Goal: Task Accomplishment & Management: Use online tool/utility

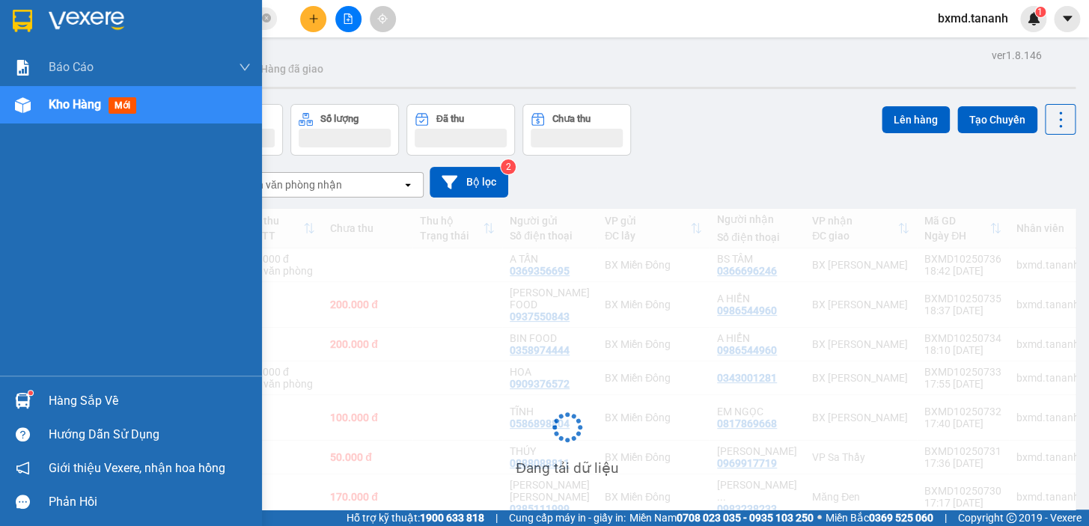
click at [45, 105] on div "Kho hàng mới" at bounding box center [131, 104] width 262 height 37
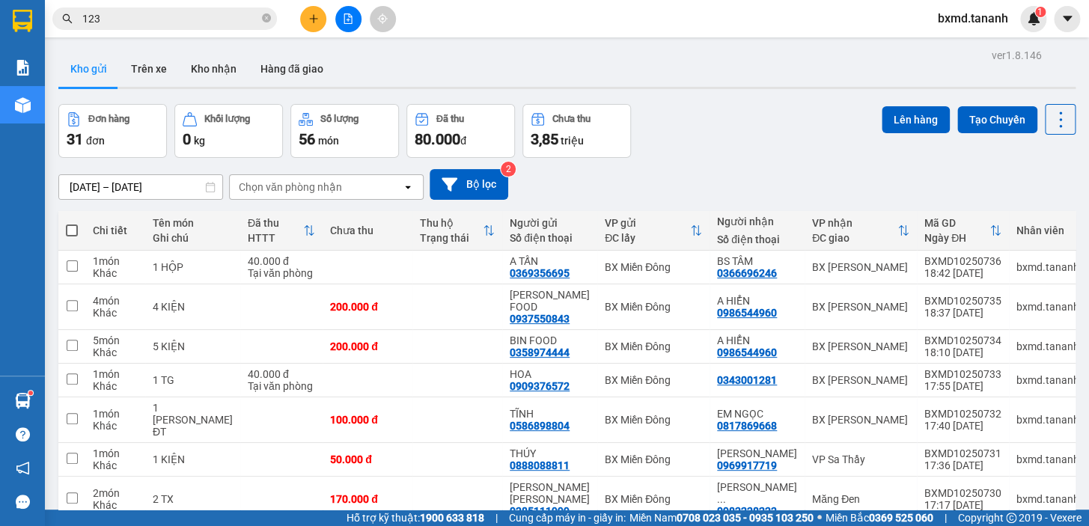
click at [71, 225] on span at bounding box center [72, 231] width 12 height 12
click at [72, 223] on input "checkbox" at bounding box center [72, 223] width 0 height 0
checkbox input "true"
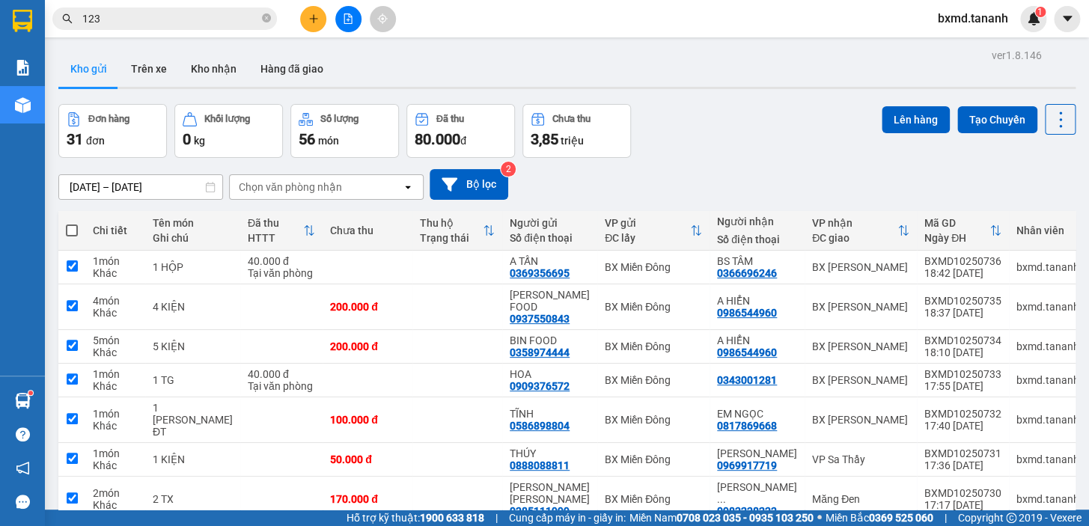
checkbox input "true"
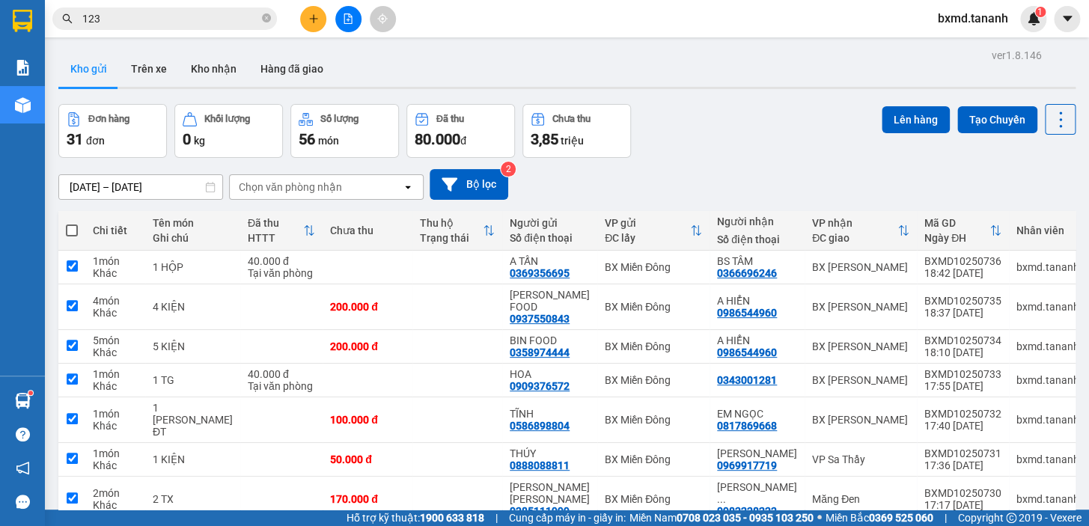
checkbox input "true"
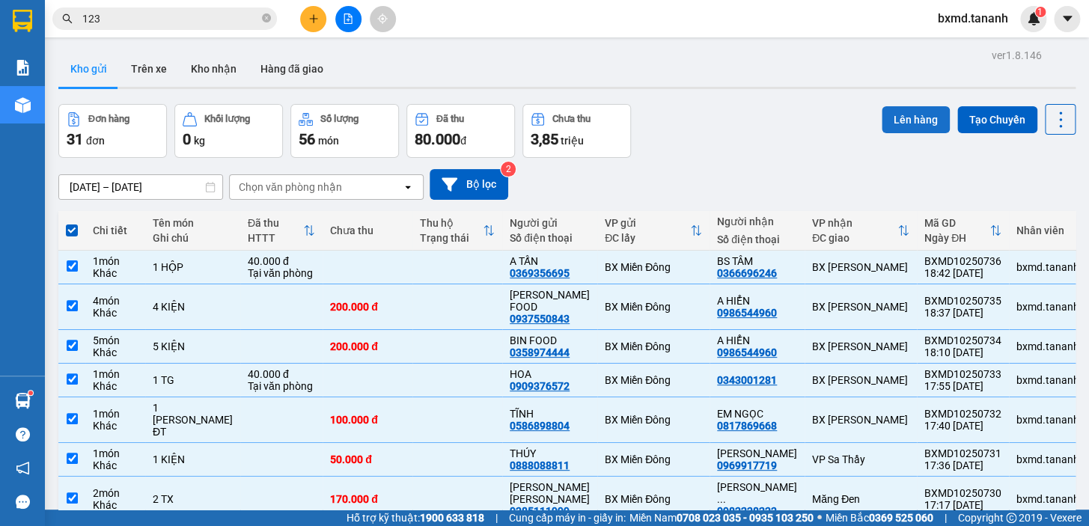
click at [913, 123] on button "Lên hàng" at bounding box center [916, 119] width 68 height 27
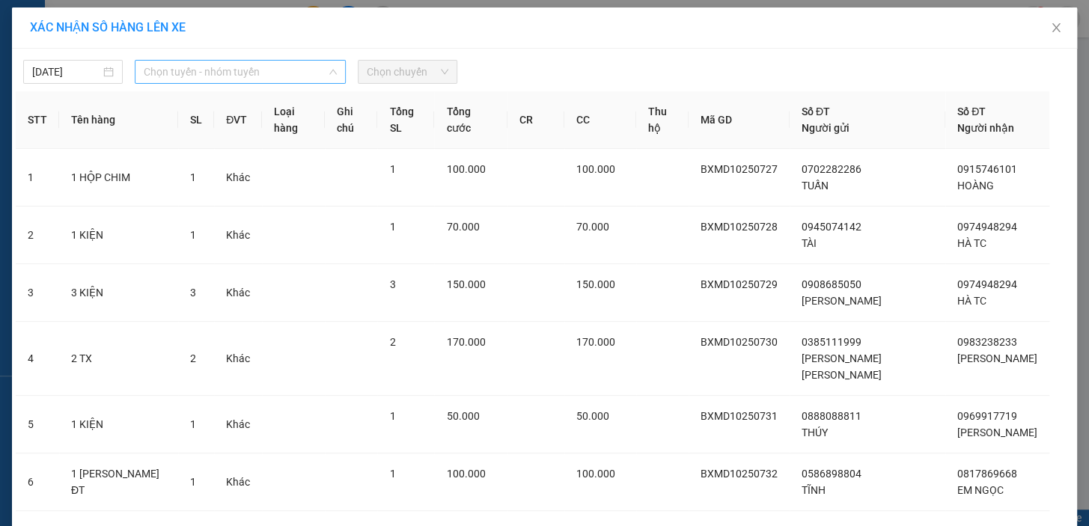
click at [297, 64] on span "Chọn tuyến - nhóm tuyến" at bounding box center [240, 72] width 193 height 22
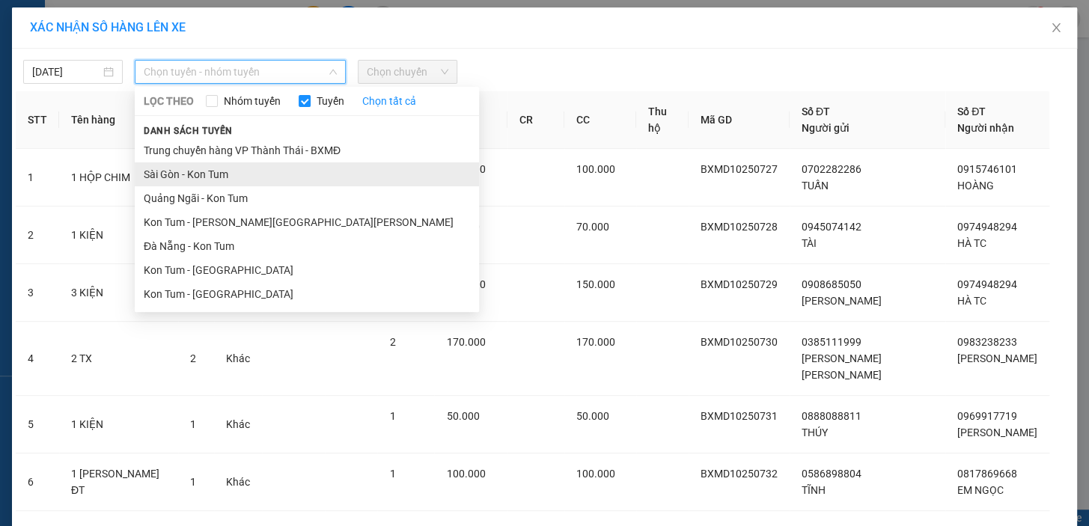
click at [255, 174] on li "Sài Gòn - Kon Tum" at bounding box center [307, 174] width 344 height 24
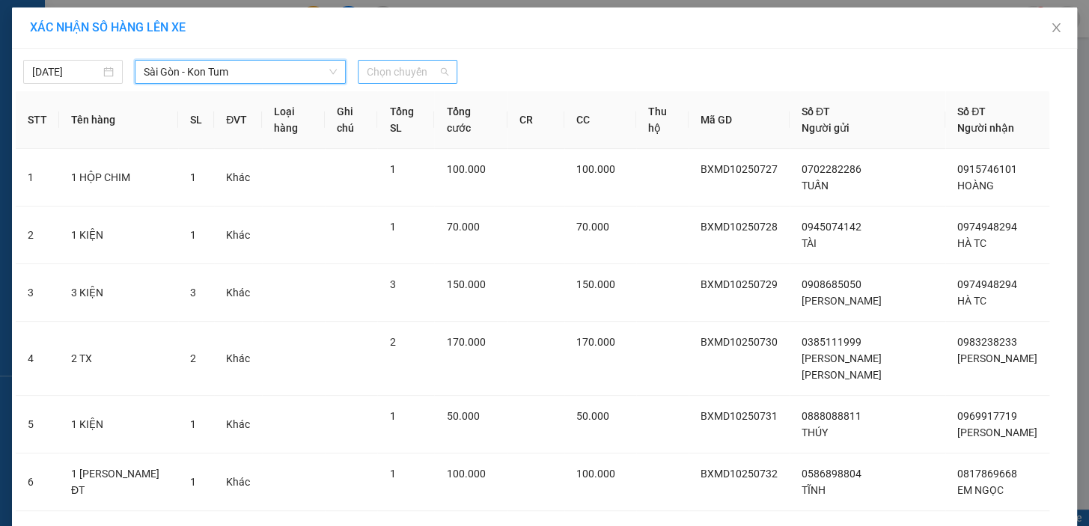
click at [389, 75] on span "Chọn chuyến" at bounding box center [408, 72] width 82 height 22
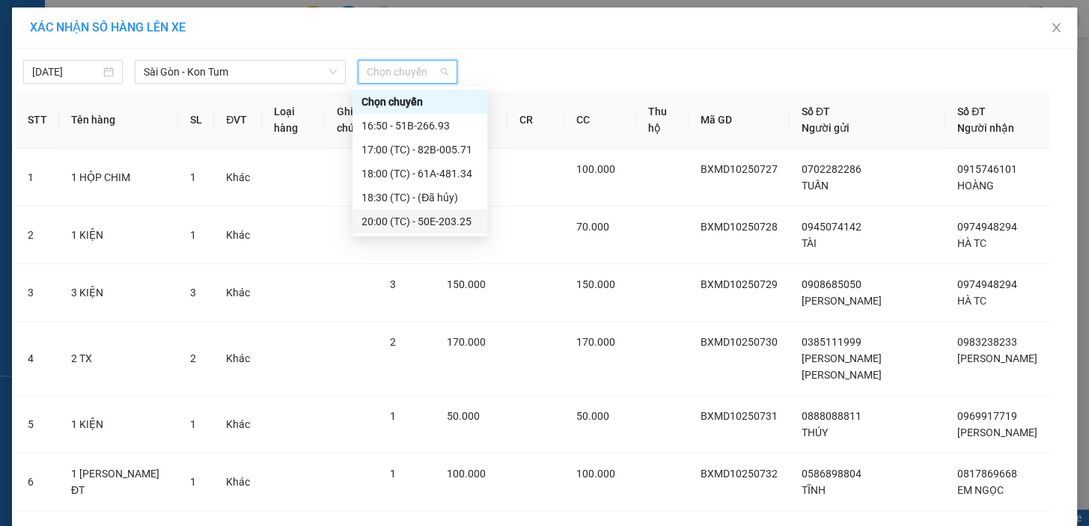
click at [391, 216] on div "20:00 (TC) - 50E-203.25" at bounding box center [420, 221] width 117 height 16
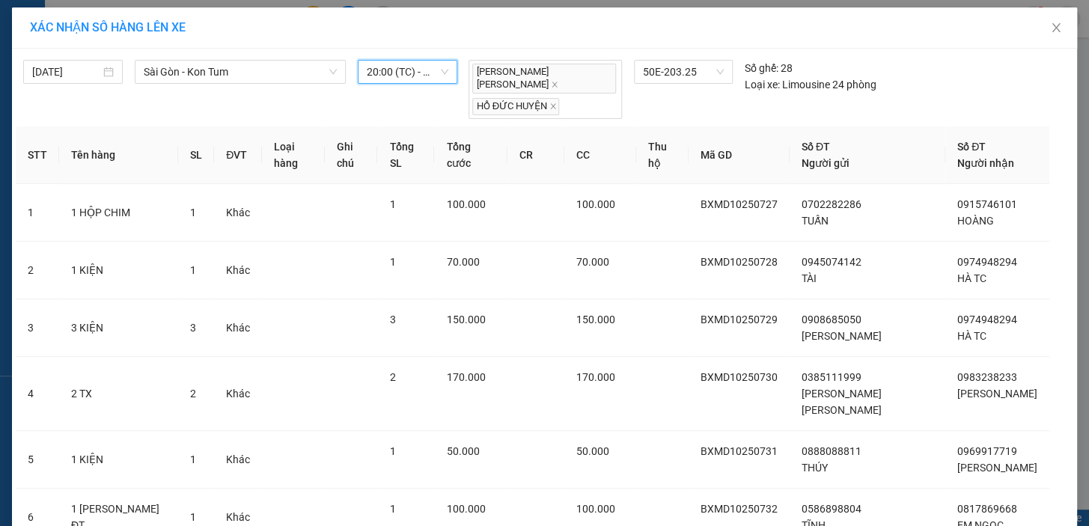
scroll to position [329, 0]
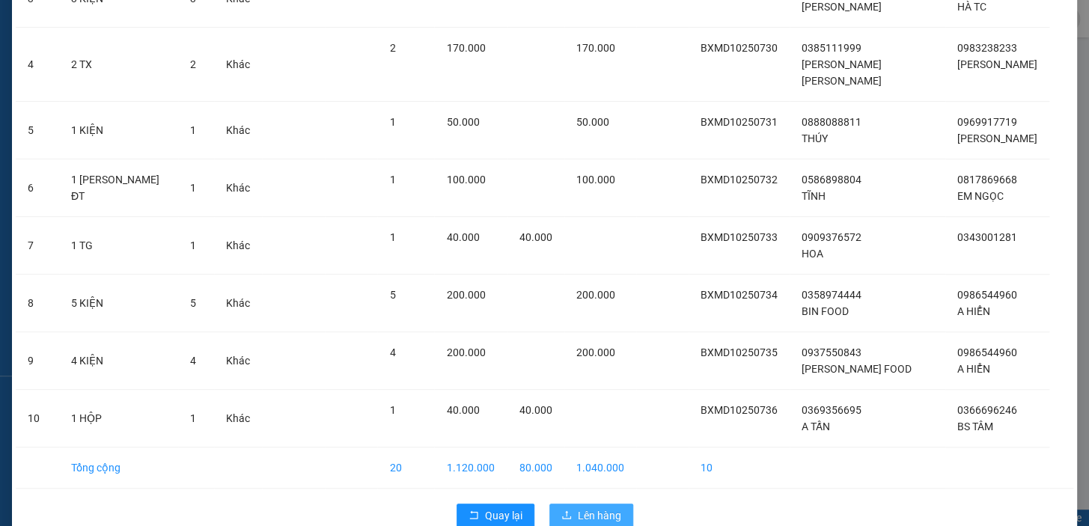
click at [609, 504] on button "Lên hàng" at bounding box center [592, 516] width 84 height 24
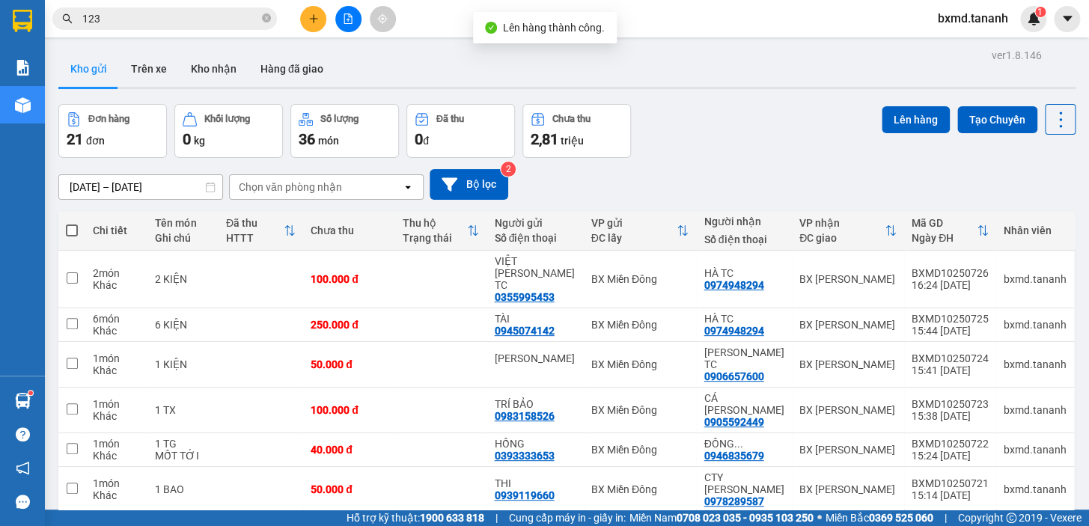
click at [69, 223] on label at bounding box center [72, 230] width 12 height 15
click at [72, 223] on input "checkbox" at bounding box center [72, 223] width 0 height 0
checkbox input "true"
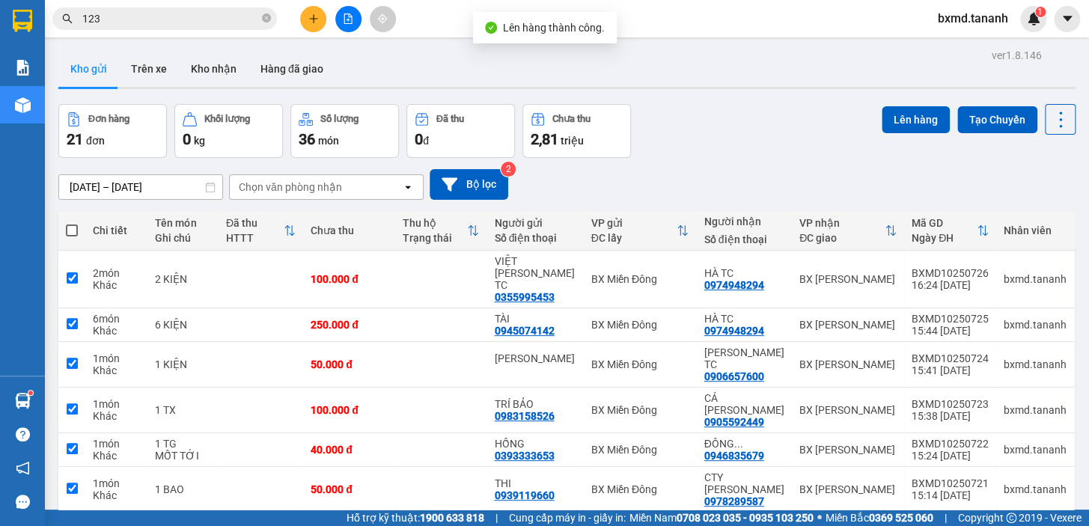
checkbox input "true"
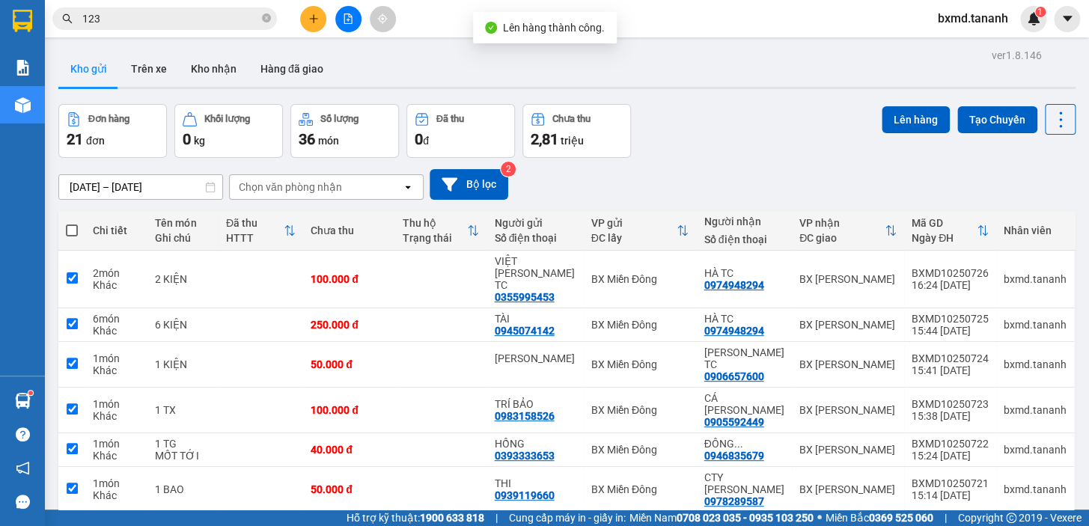
checkbox input "true"
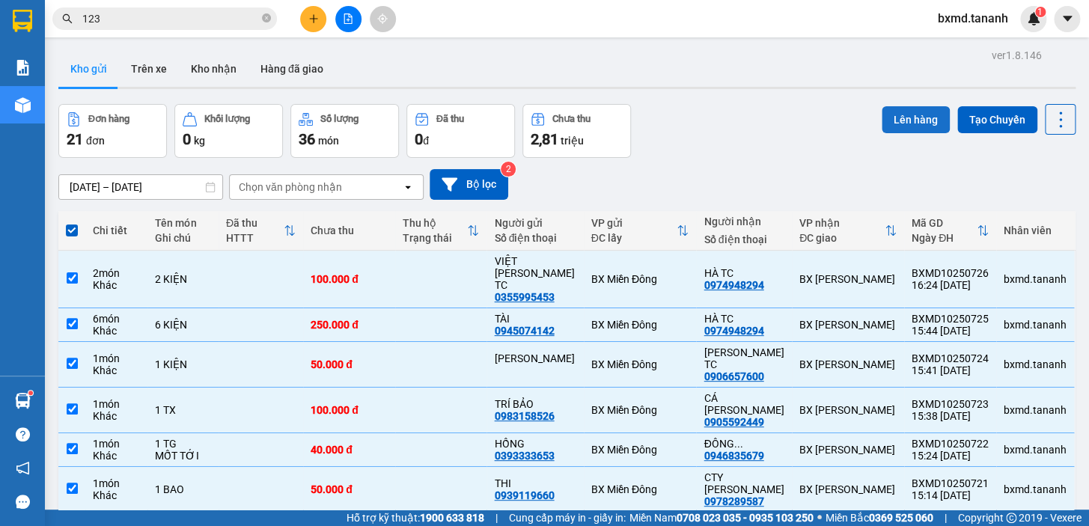
click at [885, 127] on button "Lên hàng" at bounding box center [916, 119] width 68 height 27
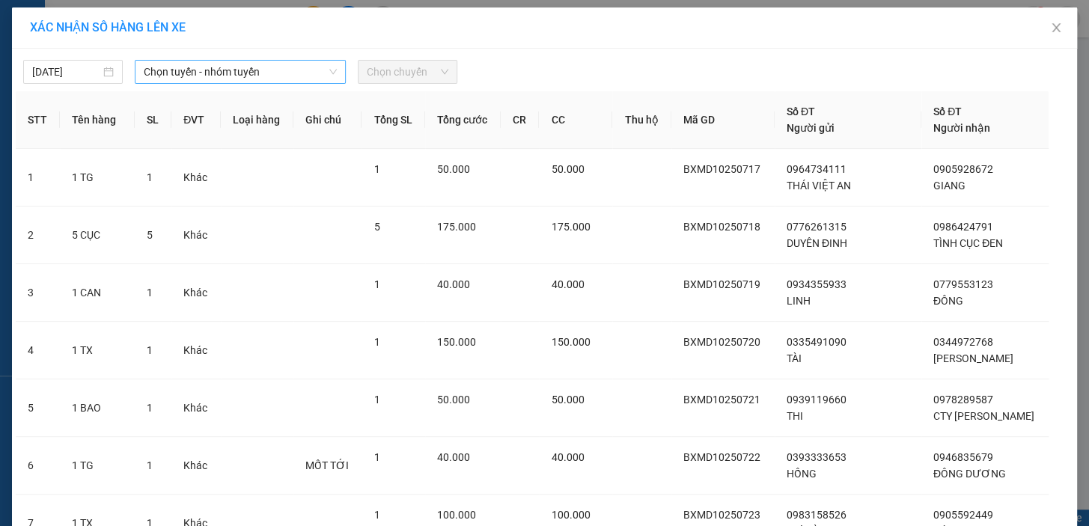
click at [279, 77] on span "Chọn tuyến - nhóm tuyến" at bounding box center [240, 72] width 193 height 22
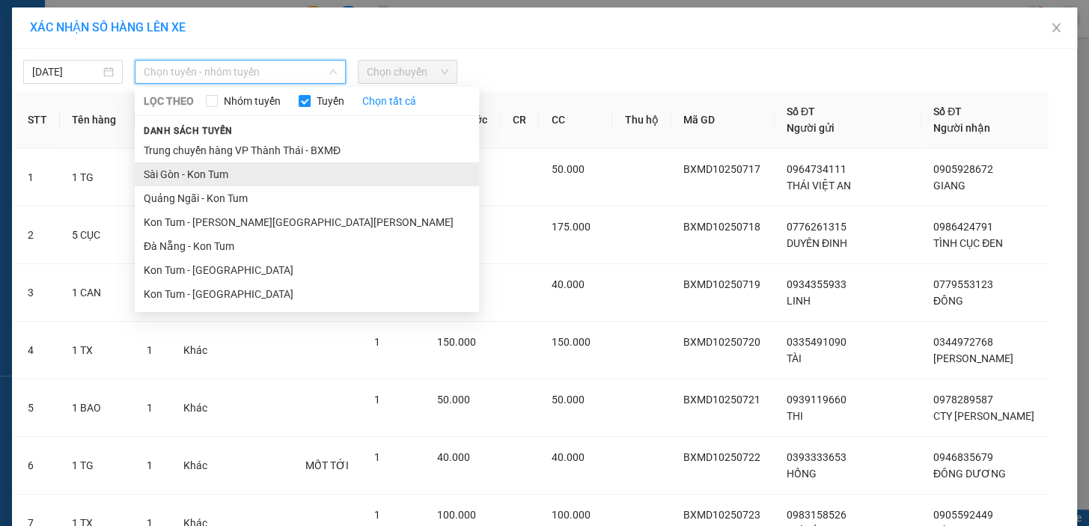
click at [243, 172] on li "Sài Gòn - Kon Tum" at bounding box center [307, 174] width 344 height 24
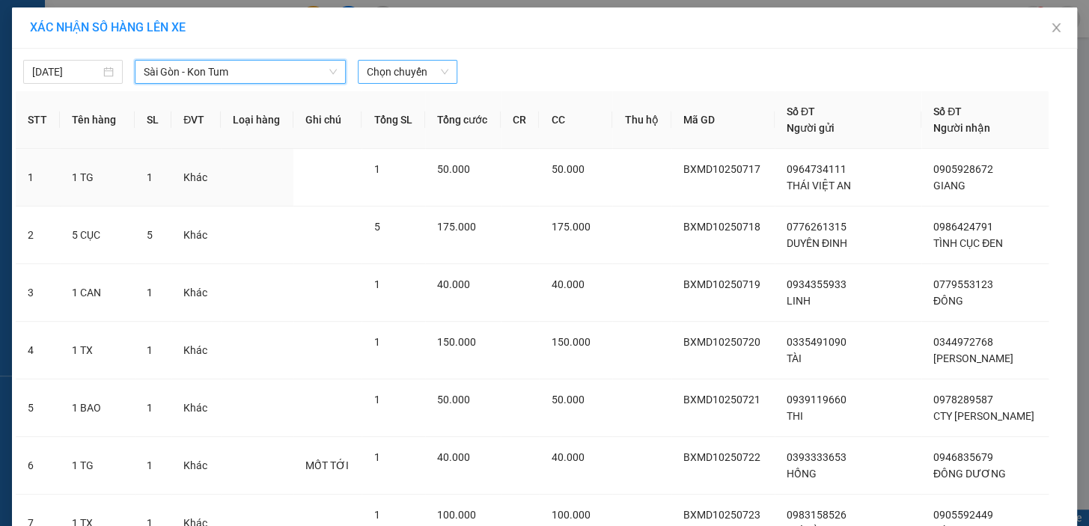
click at [413, 67] on span "Chọn chuyến" at bounding box center [408, 72] width 82 height 22
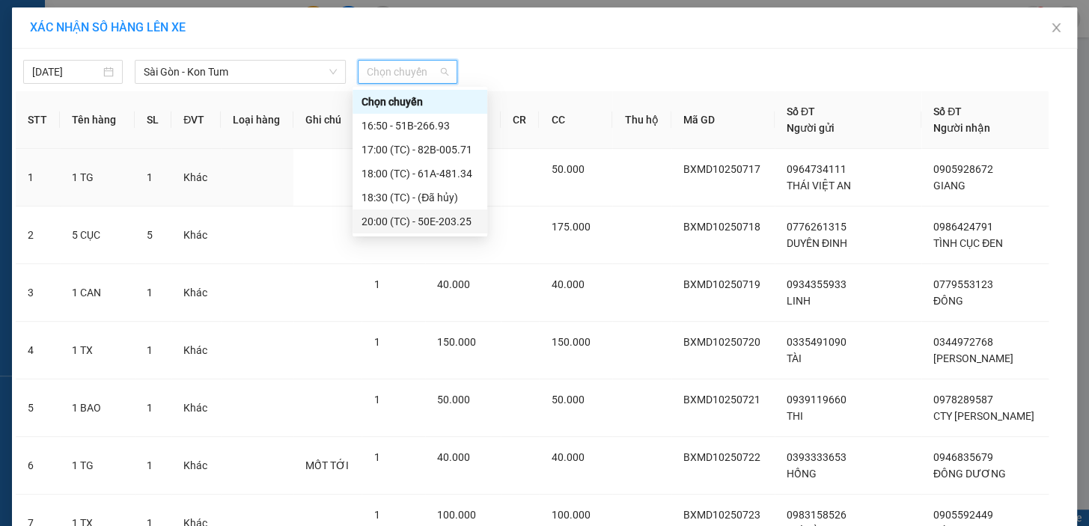
click at [427, 222] on div "20:00 (TC) - 50E-203.25" at bounding box center [420, 221] width 117 height 16
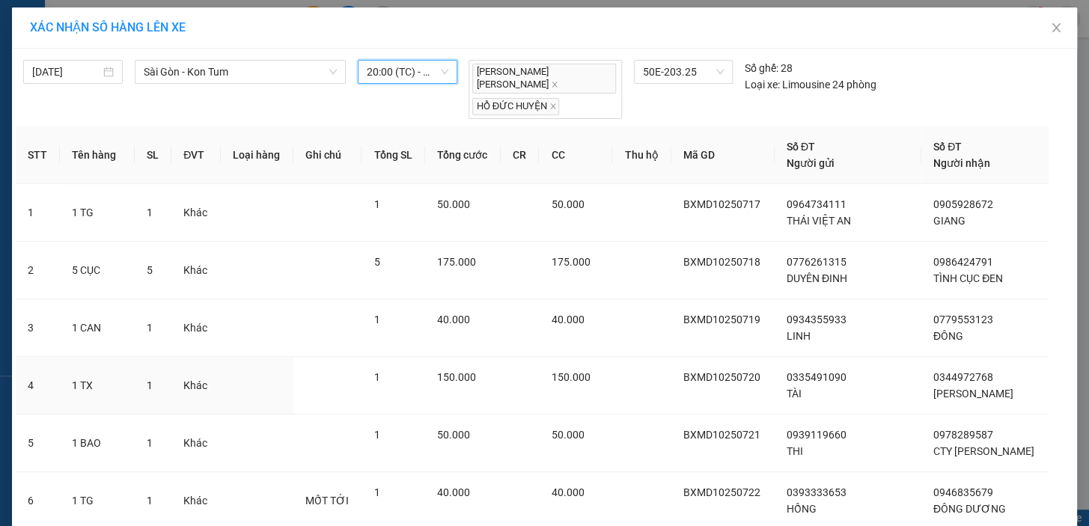
scroll to position [329, 0]
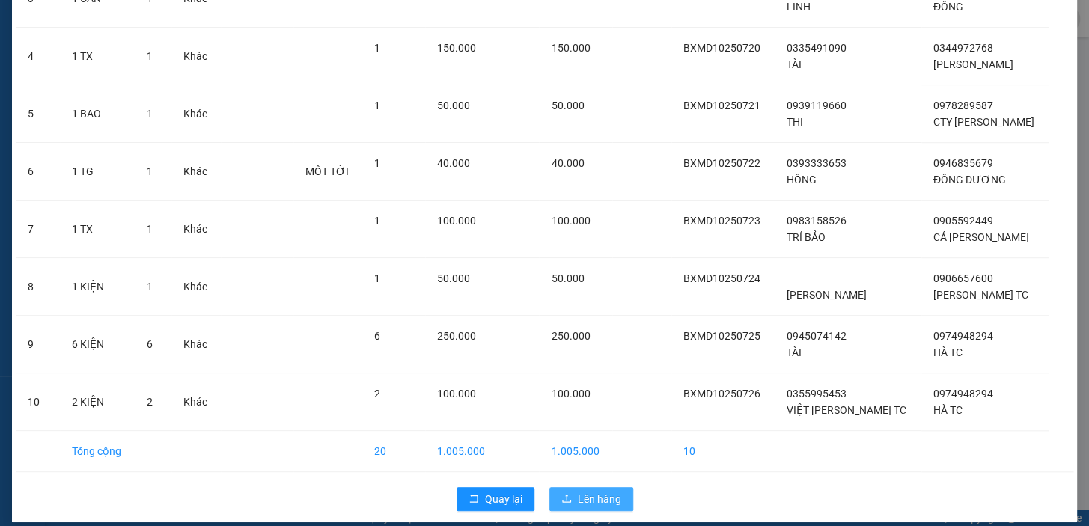
click at [578, 491] on span "Lên hàng" at bounding box center [599, 499] width 43 height 16
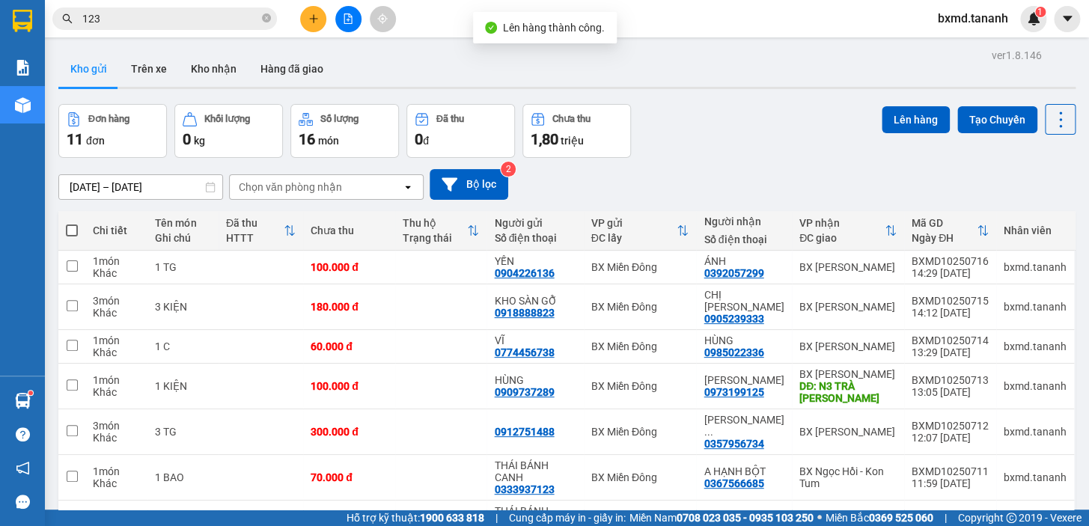
click at [70, 229] on span at bounding box center [72, 231] width 12 height 12
click at [72, 223] on input "checkbox" at bounding box center [72, 223] width 0 height 0
checkbox input "true"
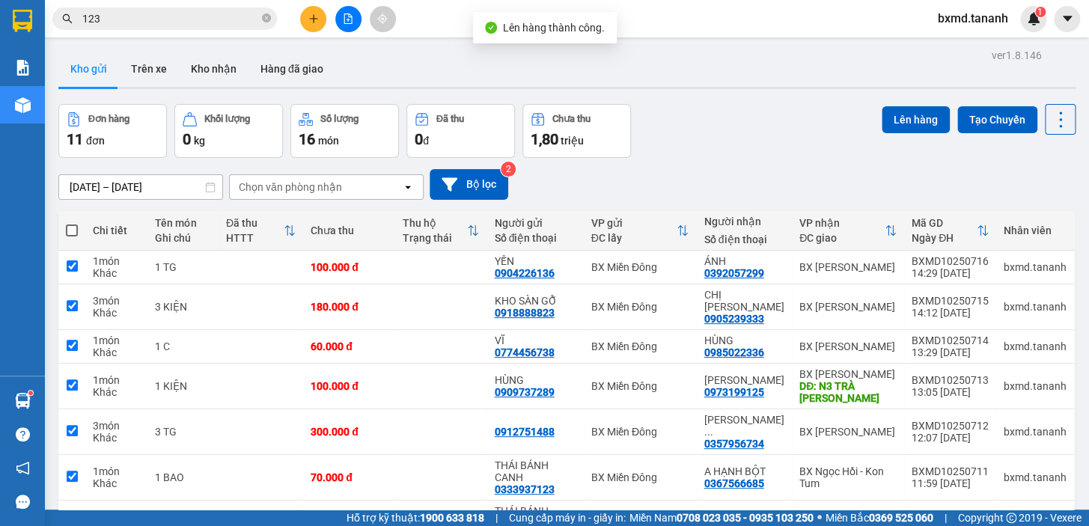
checkbox input "true"
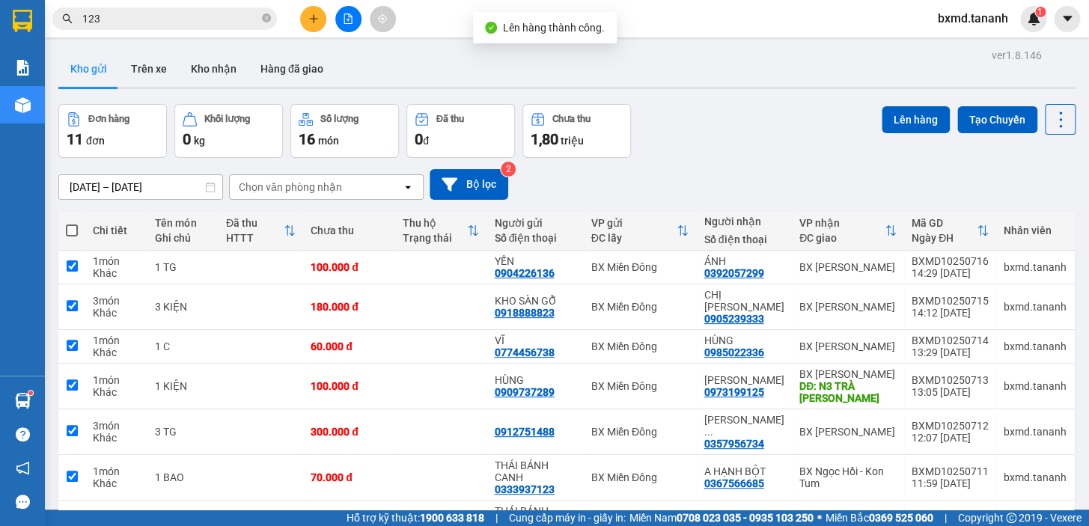
checkbox input "true"
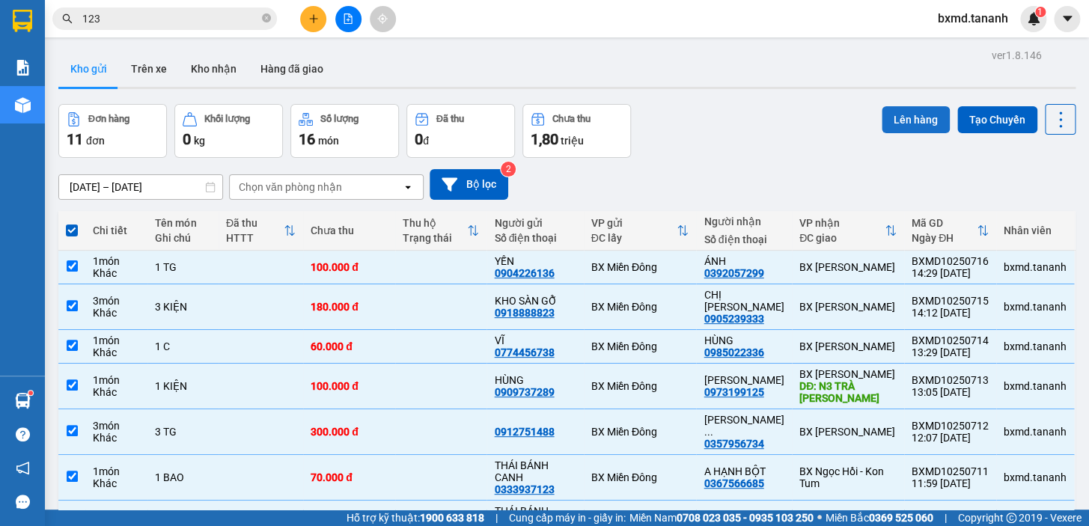
click at [895, 124] on button "Lên hàng" at bounding box center [916, 119] width 68 height 27
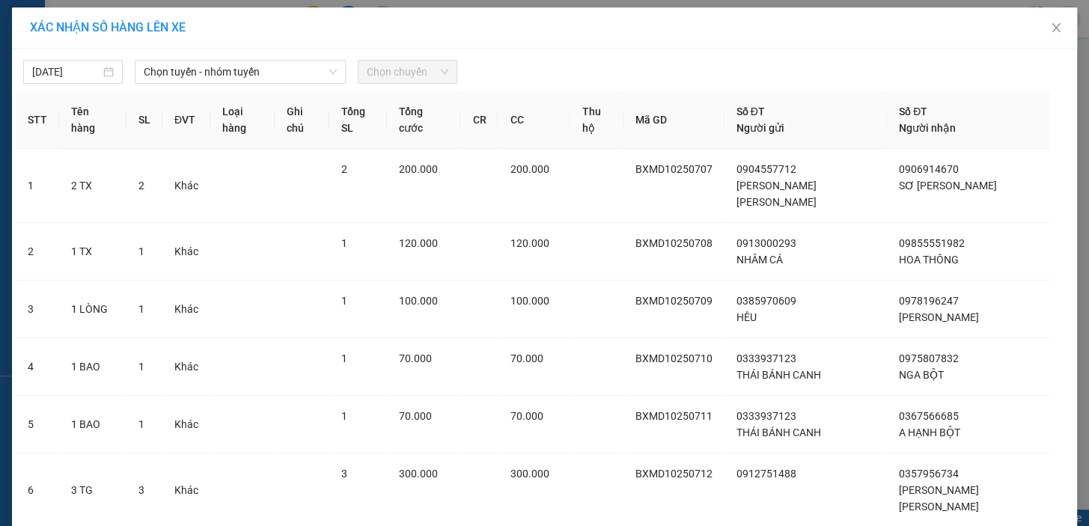
click at [250, 86] on div "[DATE] [PERSON_NAME] - nhóm [PERSON_NAME] chuyến STT Tên hàng SL ĐVT [PERSON_NA…" at bounding box center [545, 458] width 1066 height 818
click at [268, 72] on span "Chọn tuyến - nhóm tuyến" at bounding box center [240, 72] width 193 height 22
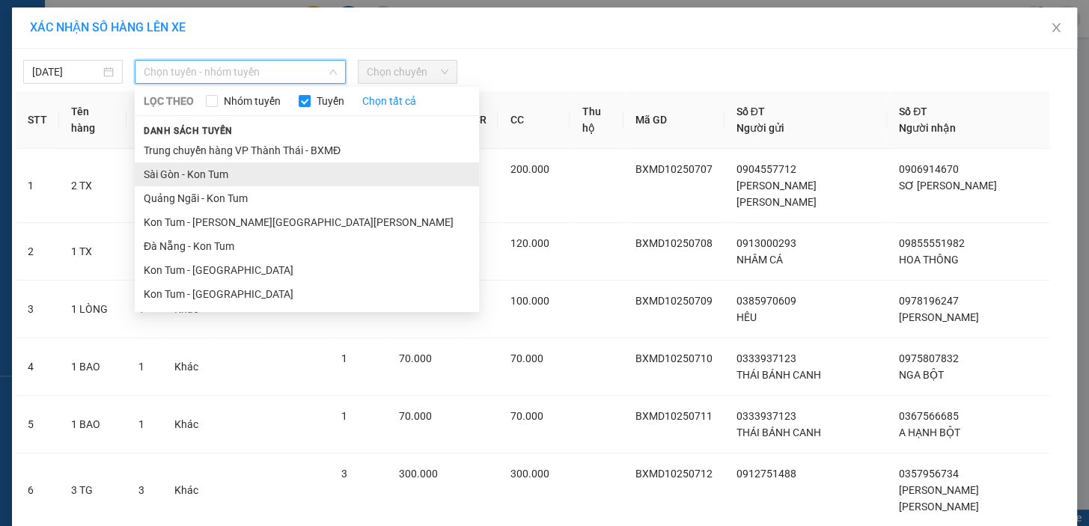
click at [268, 180] on li "Sài Gòn - Kon Tum" at bounding box center [307, 174] width 344 height 24
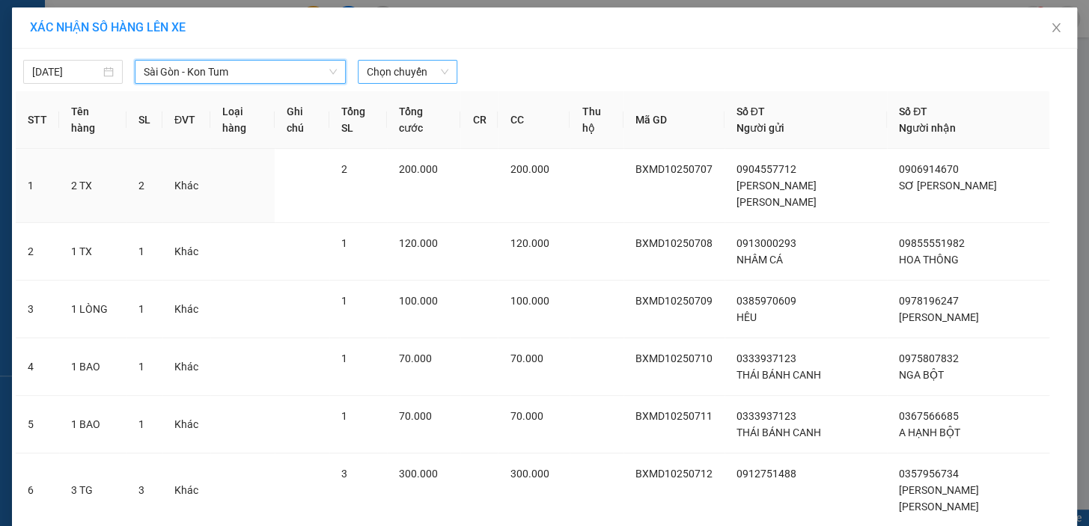
click at [434, 61] on span "Chọn chuyến" at bounding box center [408, 72] width 82 height 22
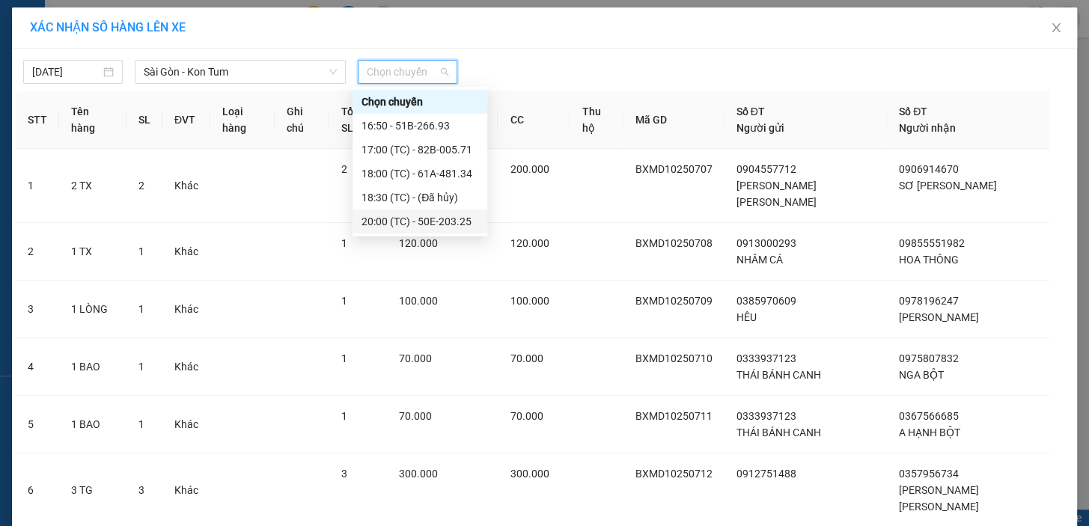
click at [455, 225] on div "20:00 (TC) - 50E-203.25" at bounding box center [420, 221] width 117 height 16
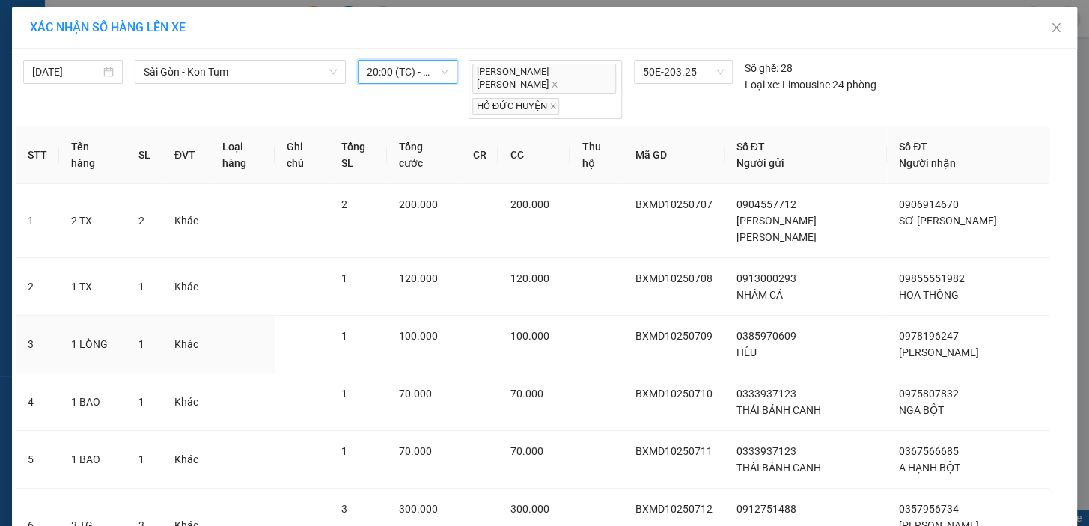
scroll to position [329, 0]
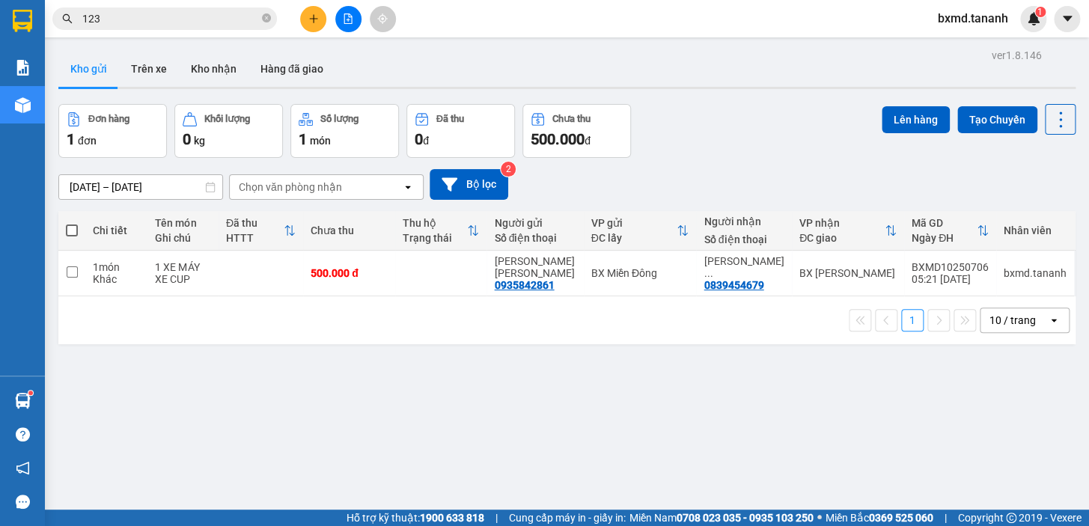
click at [308, 22] on icon "plus" at bounding box center [313, 18] width 10 height 10
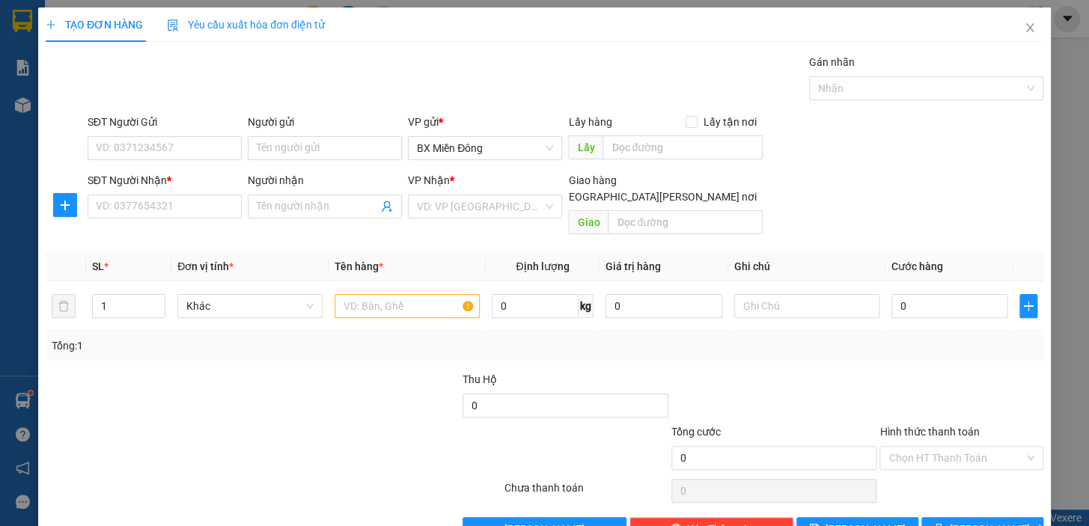
click at [267, 218] on div "Người nhận Tên người nhận" at bounding box center [325, 198] width 154 height 52
click at [269, 217] on span at bounding box center [325, 207] width 154 height 24
type input "CÁ LỆ"
click at [171, 198] on input "SĐT Người Nhận *" at bounding box center [165, 207] width 154 height 24
type input "0"
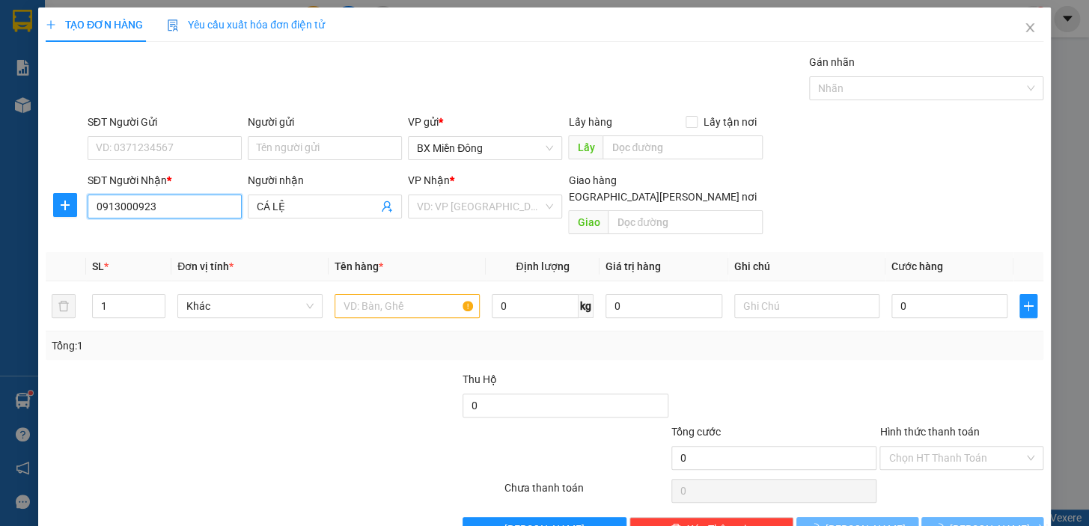
type input "0913000923"
click at [297, 161] on div "Người gửi Tên người gửi" at bounding box center [325, 140] width 154 height 52
click at [296, 156] on input "Người gửi" at bounding box center [325, 148] width 154 height 24
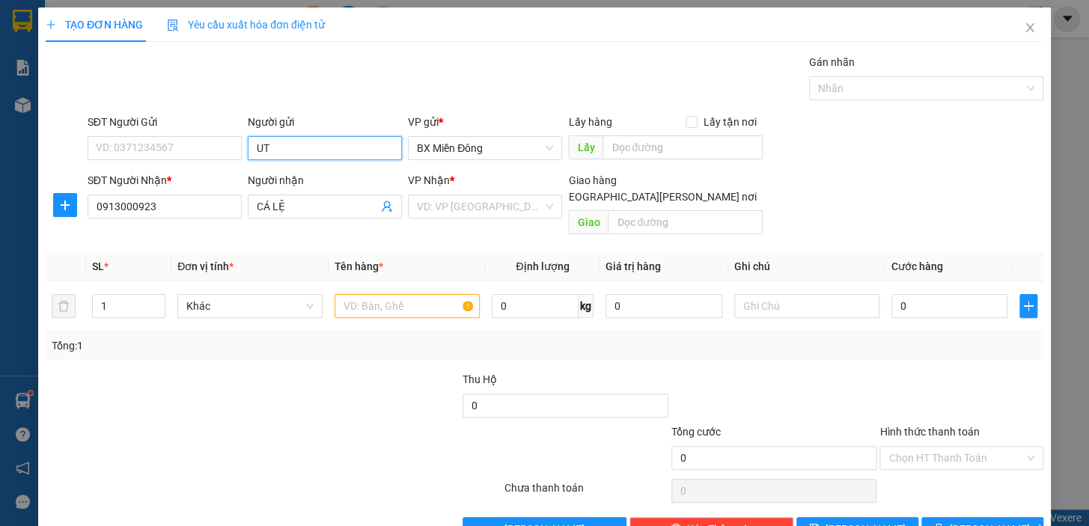
type input "U"
type input "ÚT CÁ"
click at [332, 183] on div "ÚT CÁ MĐ - 0903185184" at bounding box center [322, 178] width 135 height 16
type input "0903185184"
type input "ÚT CÁ MĐ"
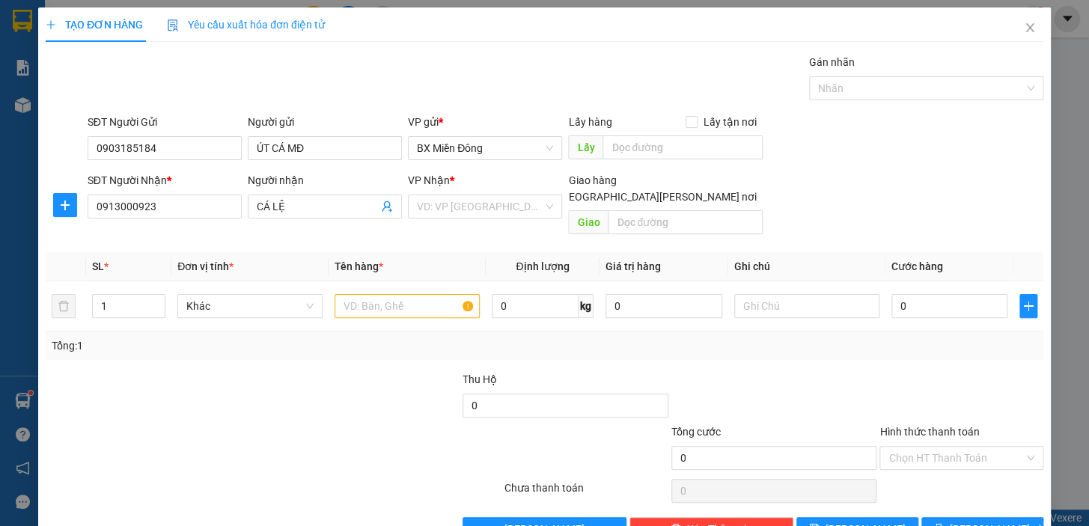
click at [472, 219] on div "[PERSON_NAME] * VD: VP [GEOGRAPHIC_DATA]" at bounding box center [485, 198] width 154 height 52
click at [491, 207] on input "search" at bounding box center [480, 206] width 126 height 22
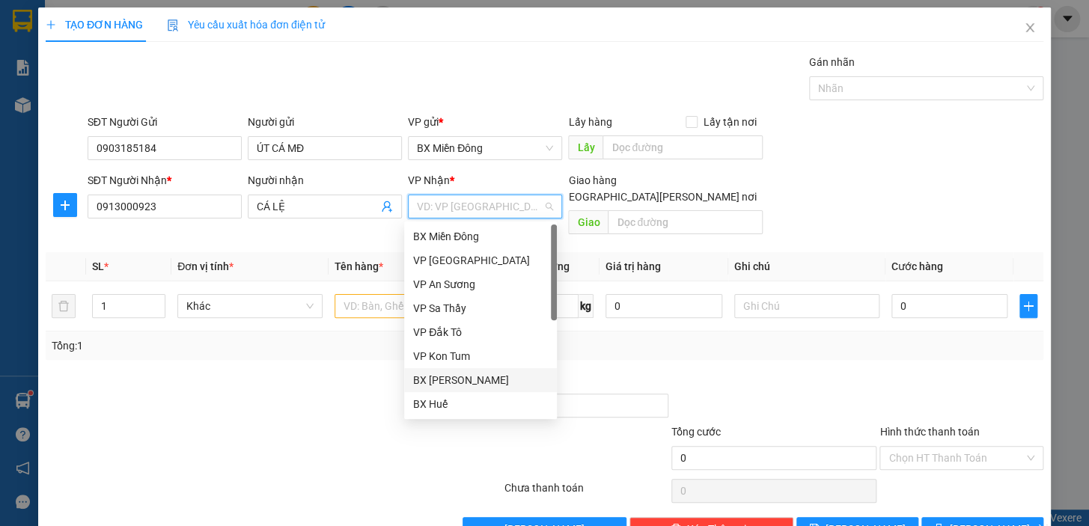
drag, startPoint x: 495, startPoint y: 383, endPoint x: 475, endPoint y: 364, distance: 27.0
click at [495, 381] on div "BX [PERSON_NAME]" at bounding box center [480, 380] width 135 height 16
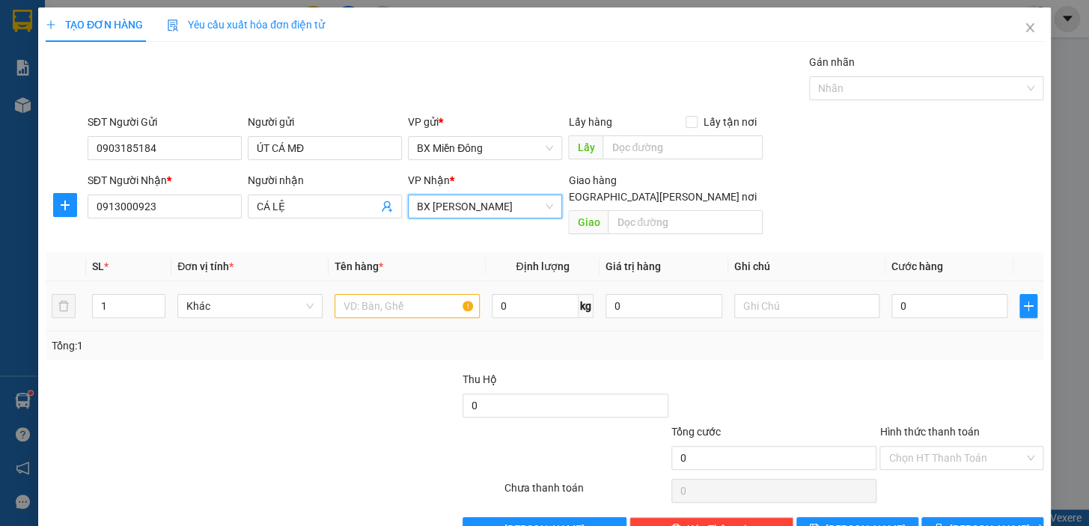
click at [374, 300] on div at bounding box center [407, 306] width 145 height 30
click at [374, 294] on input "text" at bounding box center [407, 306] width 145 height 24
type input "1 TX"
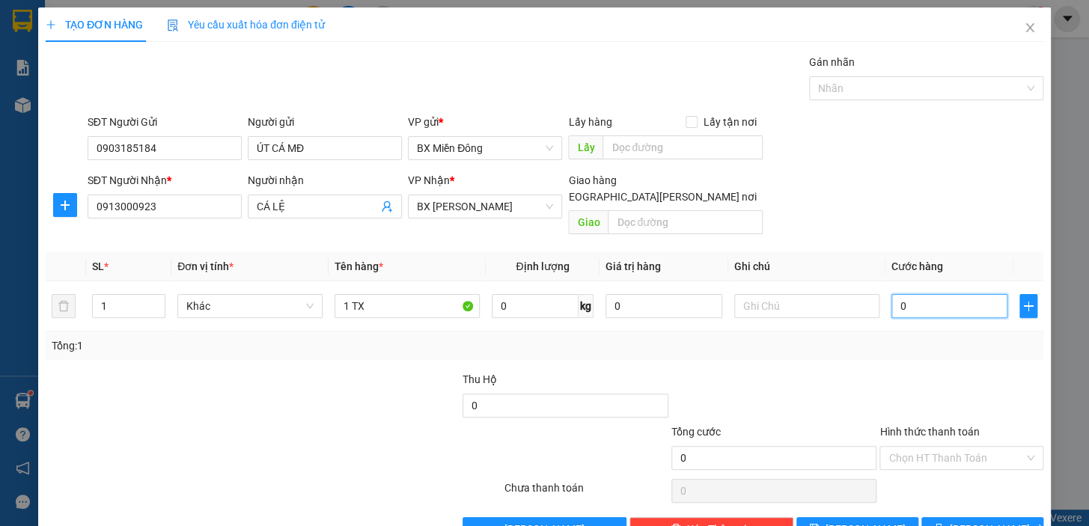
type input "2"
type input "23"
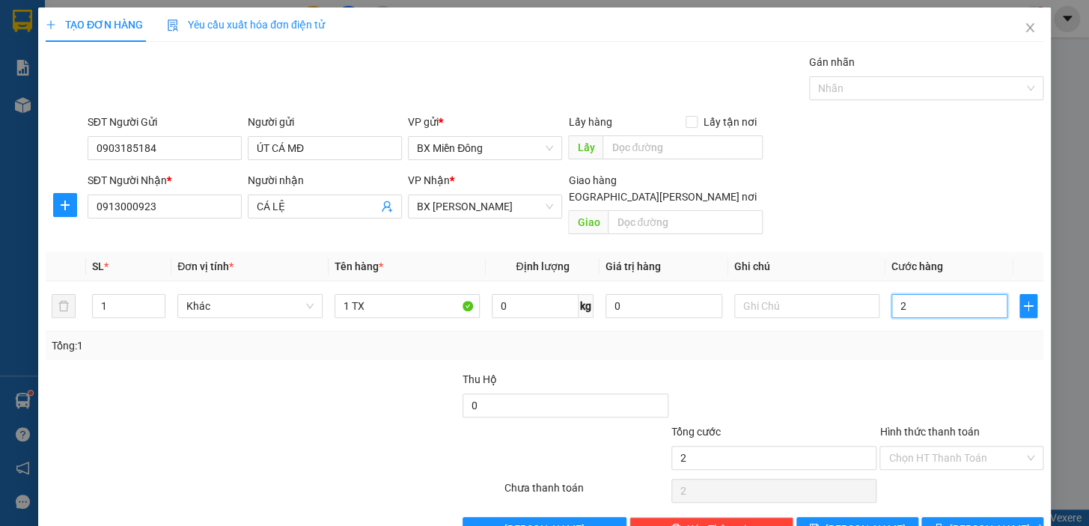
type input "23"
type input "230"
type input "23"
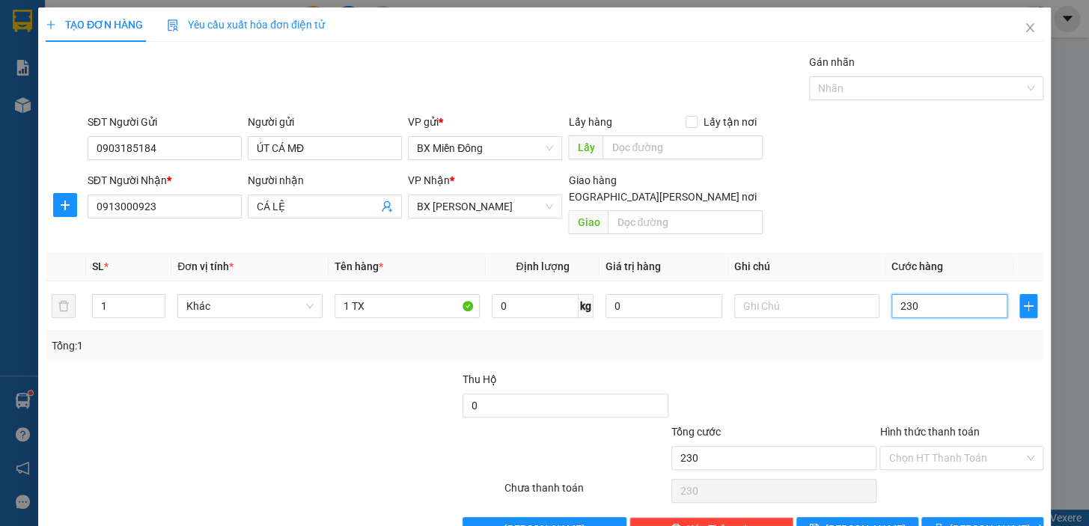
type input "23"
type input "2"
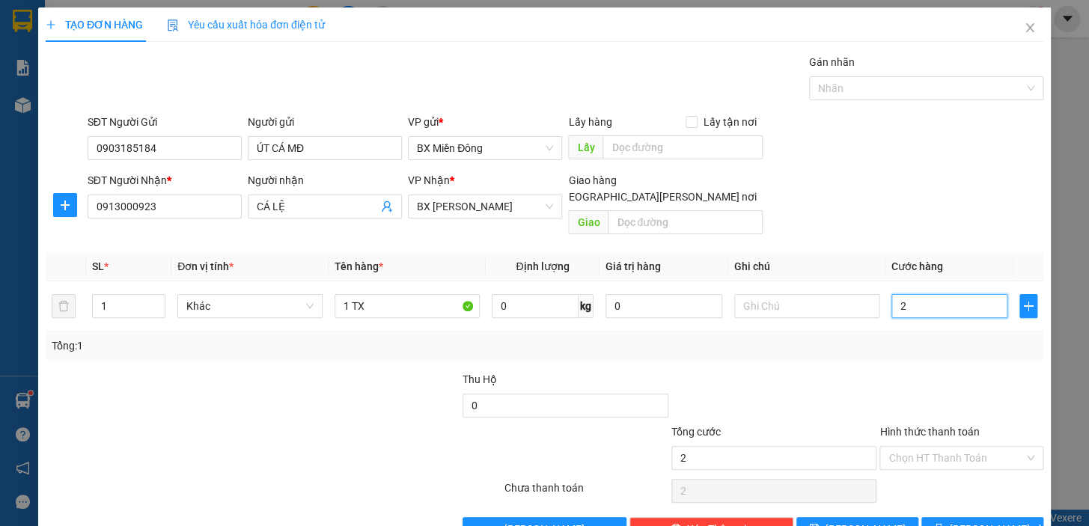
type input "0"
type input "01"
type input "1"
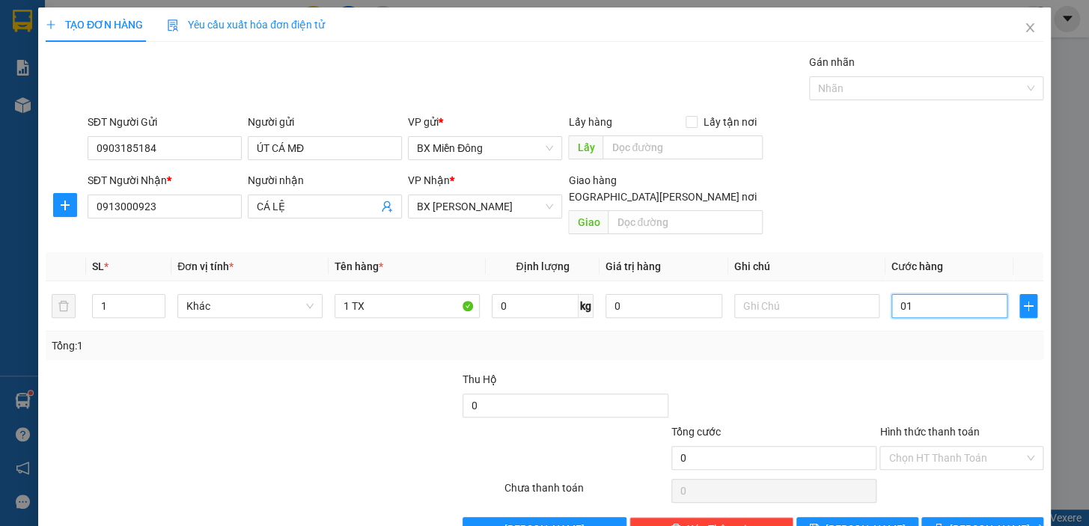
type input "1"
type input "012"
type input "12"
type input "0.120"
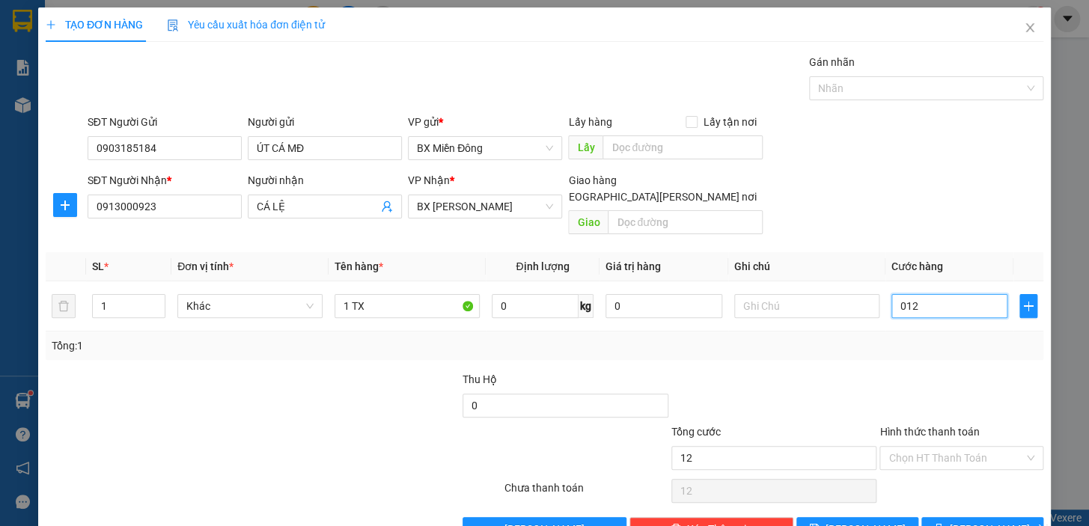
type input "120"
type input "120.000"
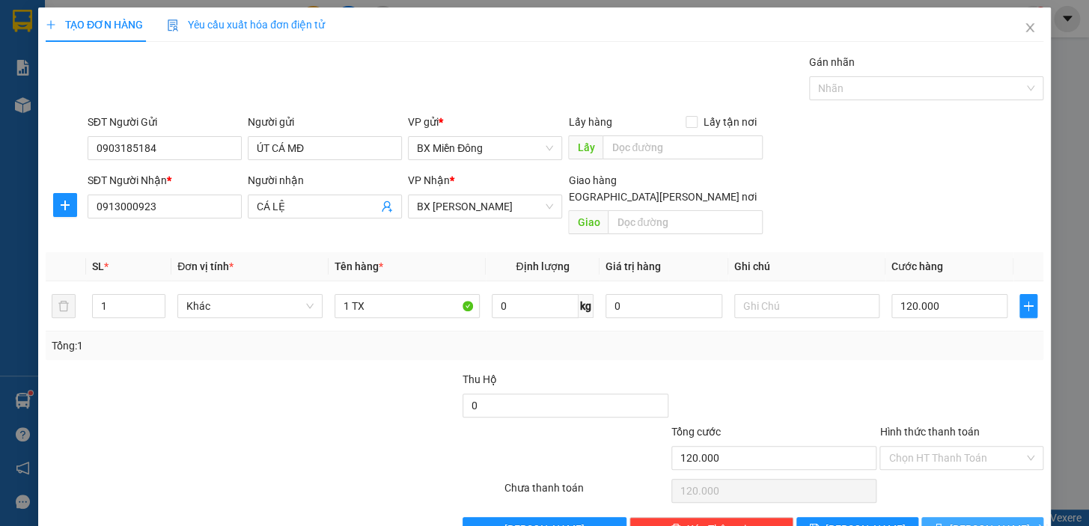
click at [1003, 517] on button "[PERSON_NAME] và In" at bounding box center [983, 529] width 122 height 24
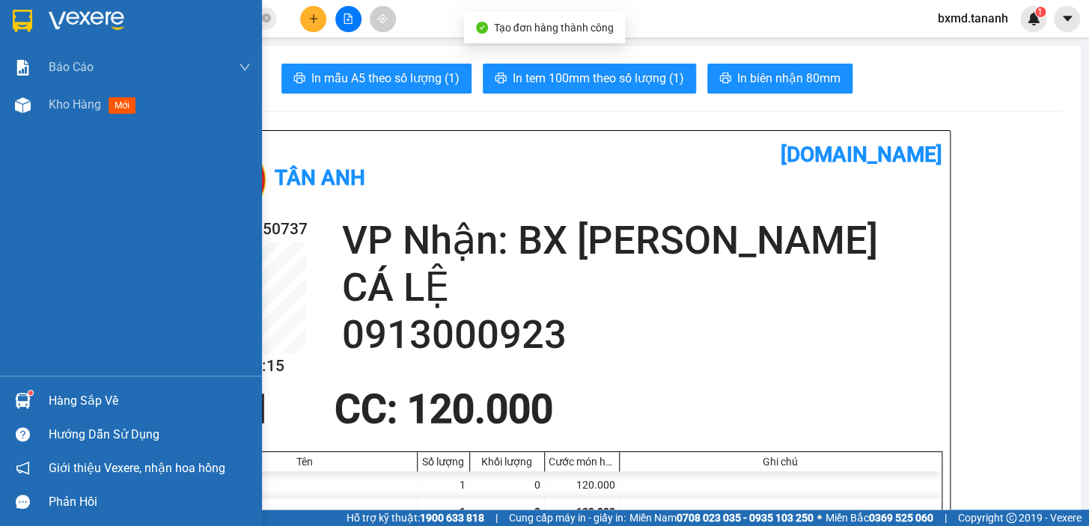
drag, startPoint x: 34, startPoint y: 103, endPoint x: 164, endPoint y: 152, distance: 139.1
click at [34, 104] on div at bounding box center [23, 105] width 26 height 26
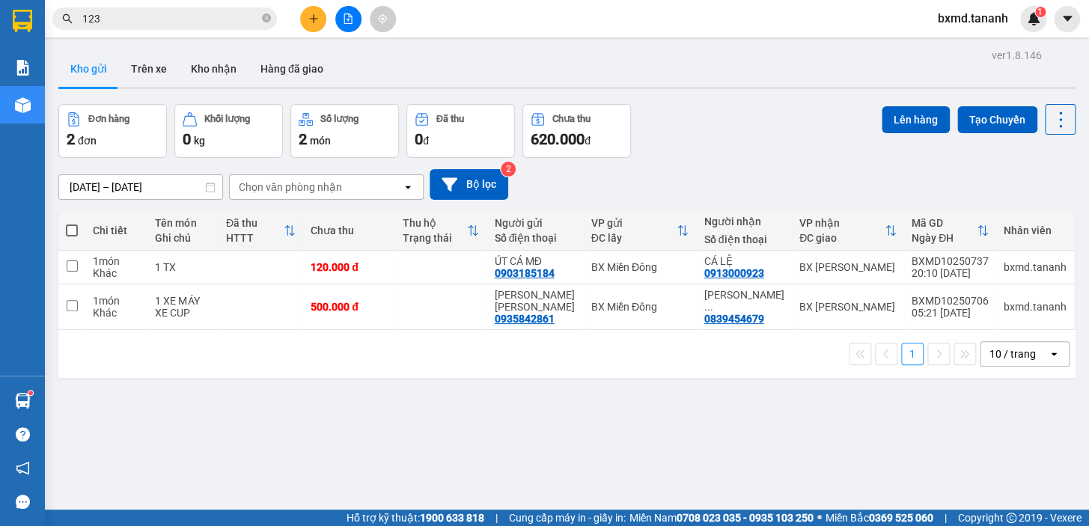
drag, startPoint x: 73, startPoint y: 232, endPoint x: 88, endPoint y: 234, distance: 15.8
click at [76, 232] on span at bounding box center [72, 231] width 12 height 12
click at [72, 223] on input "checkbox" at bounding box center [72, 223] width 0 height 0
checkbox input "true"
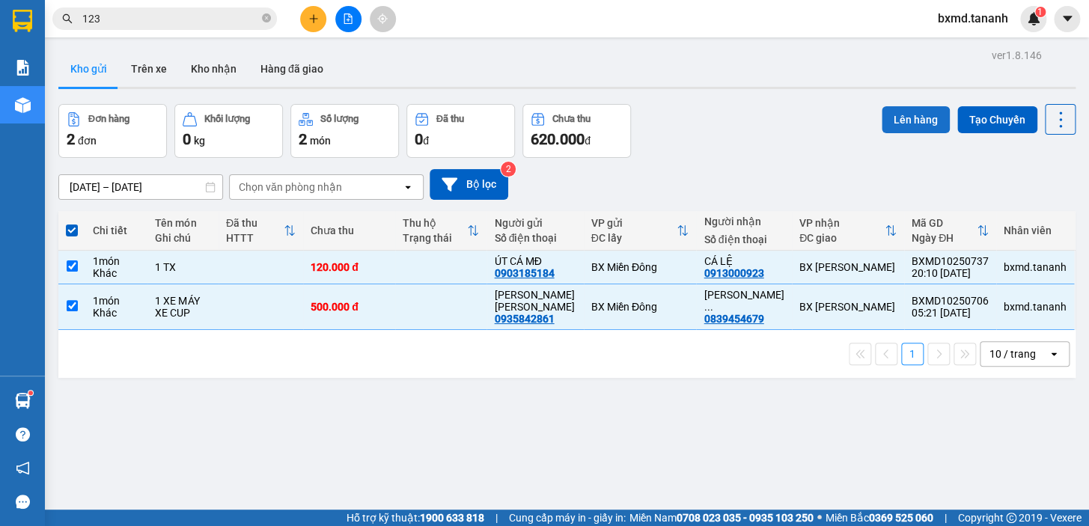
click at [883, 117] on button "Lên hàng" at bounding box center [916, 119] width 68 height 27
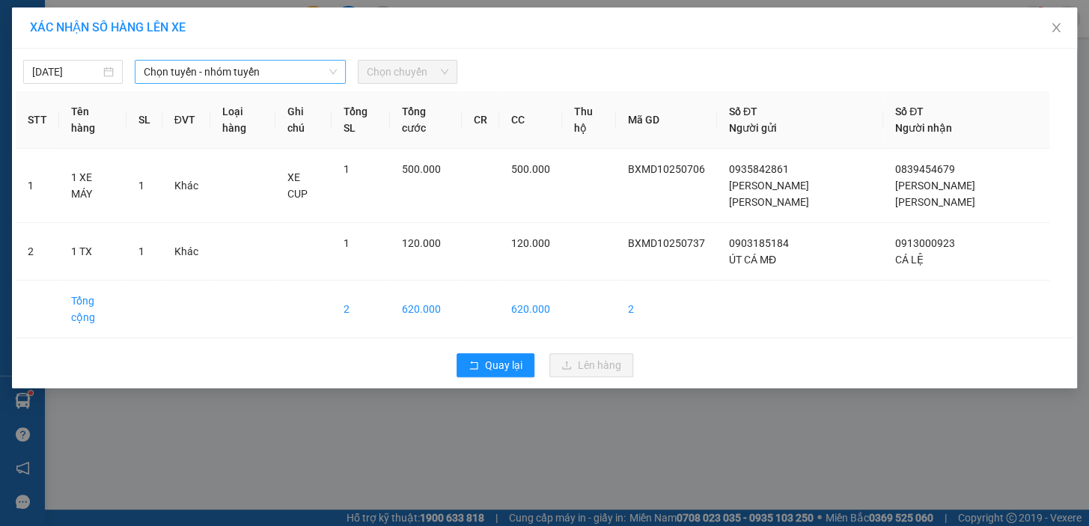
click at [324, 70] on span "Chọn tuyến - nhóm tuyến" at bounding box center [240, 72] width 193 height 22
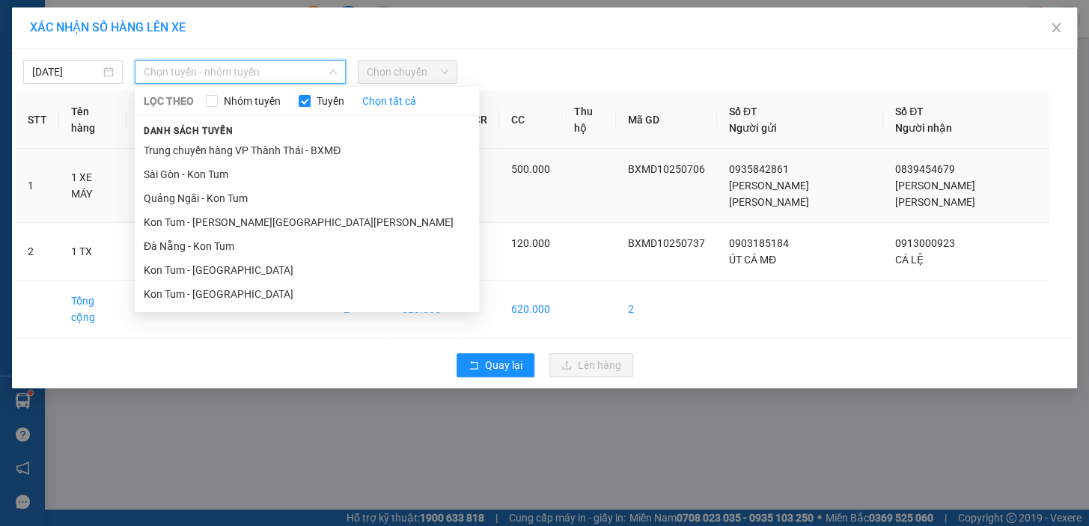
drag, startPoint x: 244, startPoint y: 171, endPoint x: 292, endPoint y: 151, distance: 51.7
click at [253, 171] on li "Sài Gòn - Kon Tum" at bounding box center [307, 174] width 344 height 24
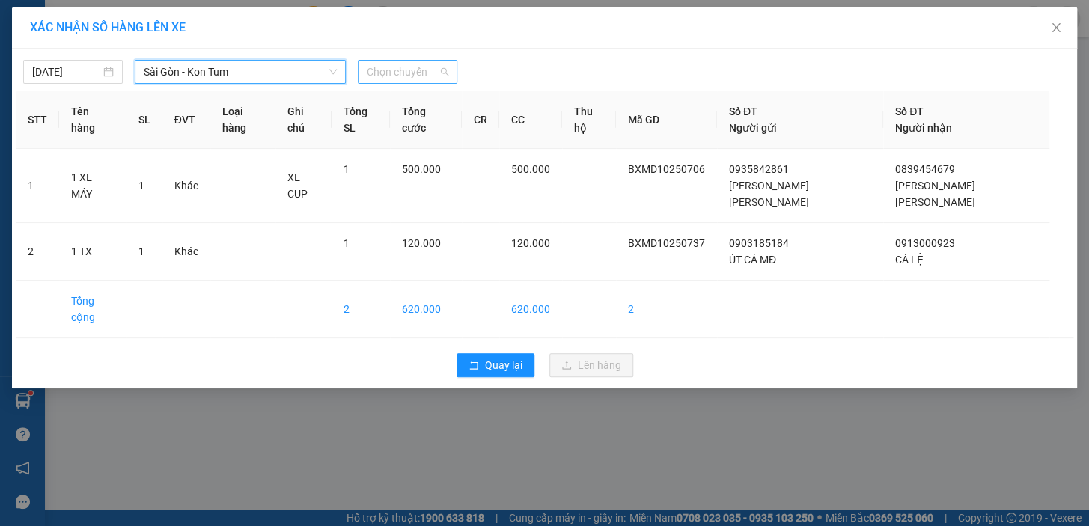
click at [405, 70] on span "Chọn chuyến" at bounding box center [408, 72] width 82 height 22
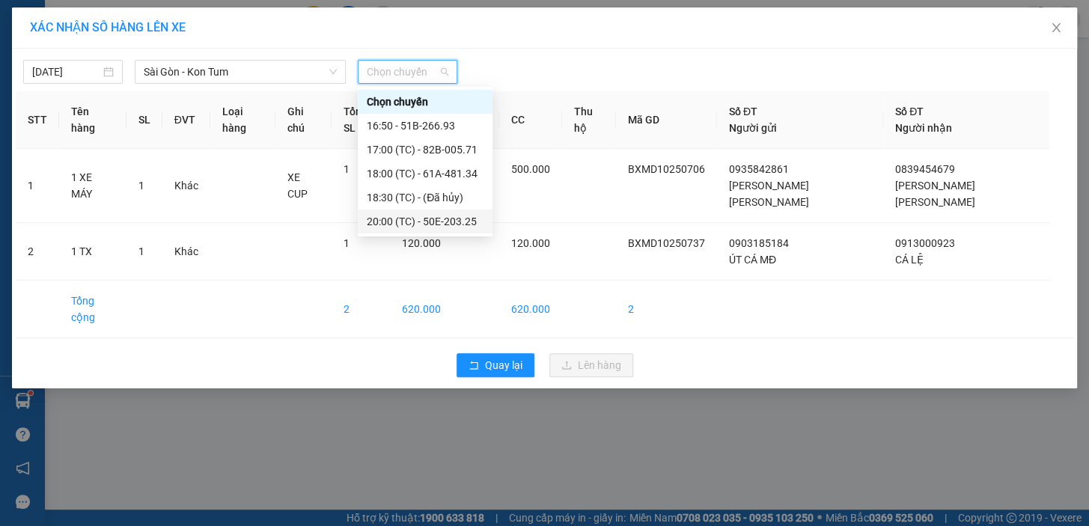
click at [455, 216] on div "20:00 (TC) - 50E-203.25" at bounding box center [425, 221] width 117 height 16
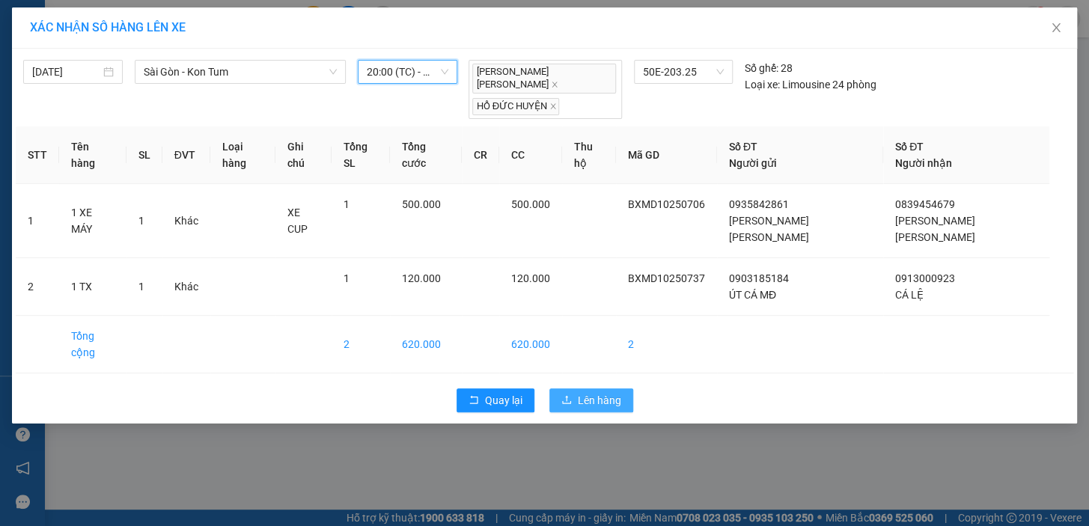
click at [584, 392] on span "Lên hàng" at bounding box center [599, 400] width 43 height 16
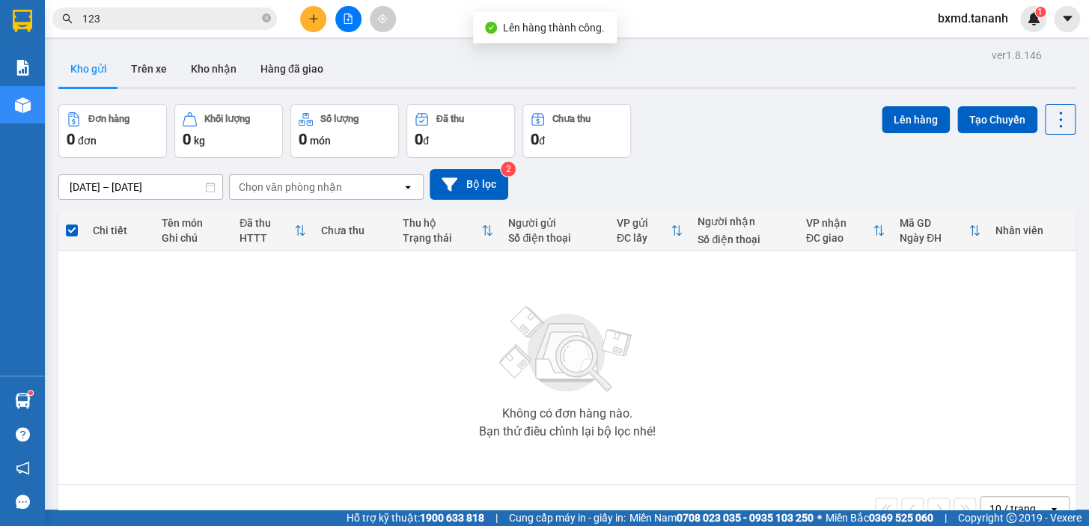
click at [349, 19] on icon "file-add" at bounding box center [348, 18] width 8 height 10
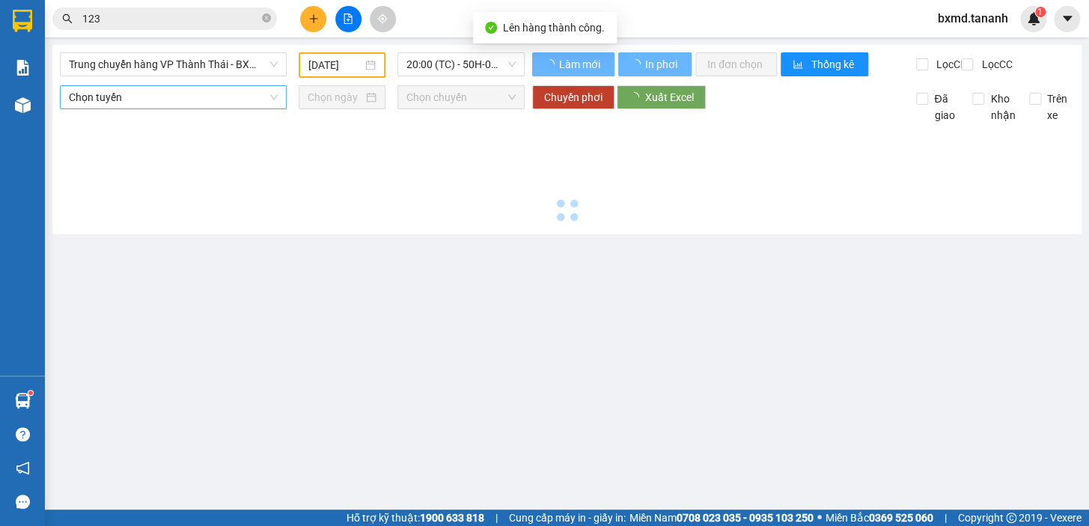
click at [159, 61] on span "Trung chuyển hàng VP Thành Thái - BXMĐ" at bounding box center [173, 64] width 209 height 22
type input "[DATE]"
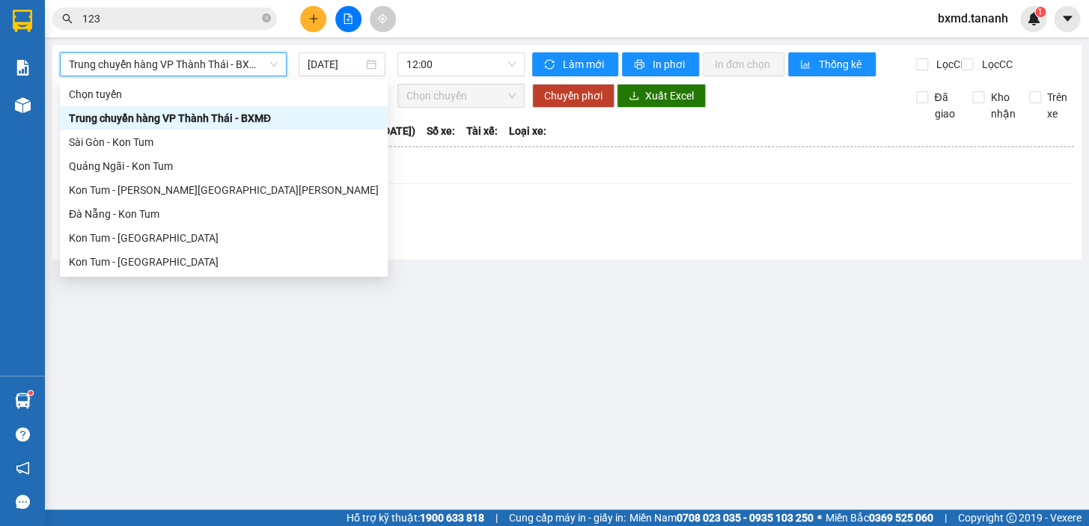
click at [171, 65] on span "Trung chuyển hàng VP Thành Thái - BXMĐ" at bounding box center [173, 64] width 209 height 22
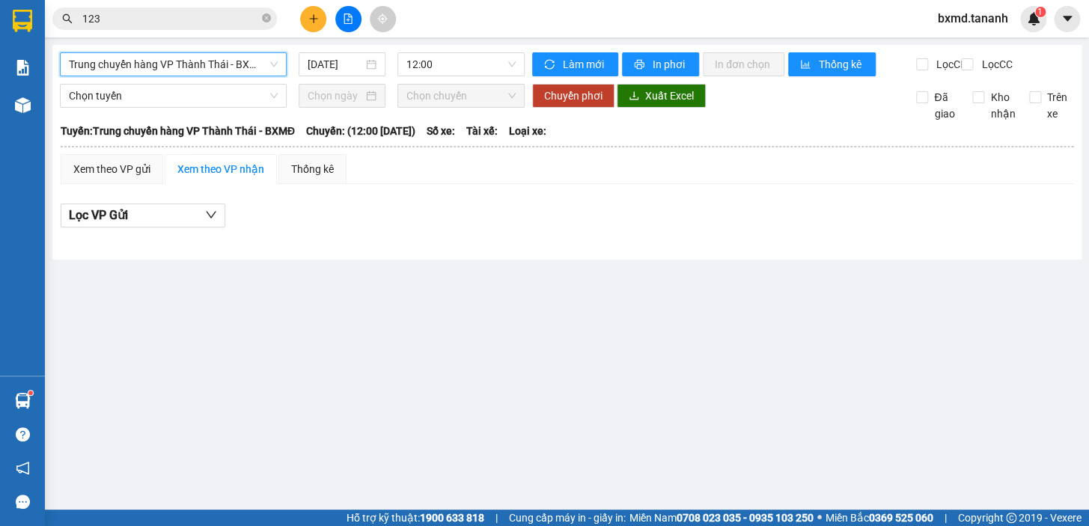
click at [169, 73] on span "Trung chuyển hàng VP Thành Thái - BXMĐ" at bounding box center [173, 64] width 209 height 22
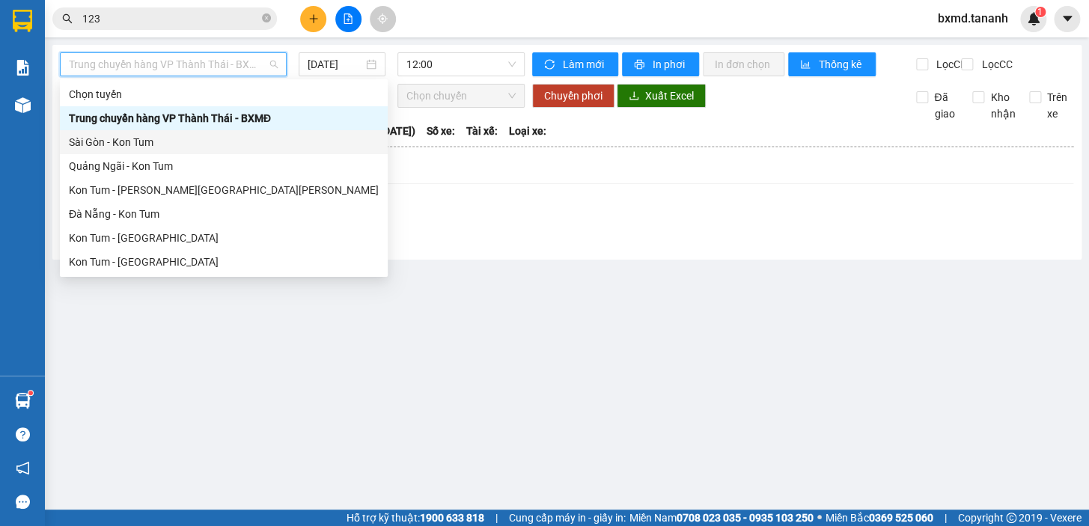
click at [162, 147] on div "Sài Gòn - Kon Tum" at bounding box center [224, 142] width 310 height 16
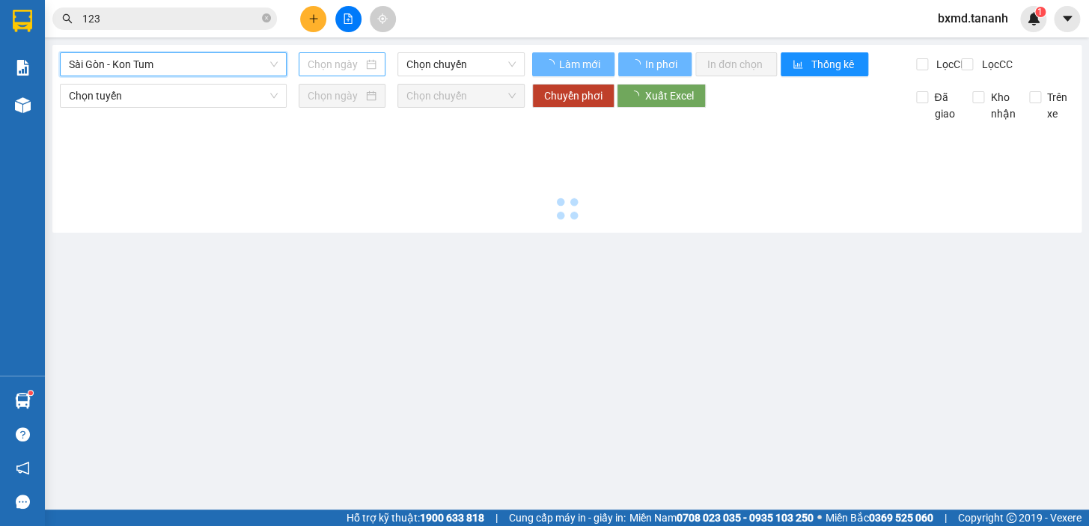
type input "[DATE]"
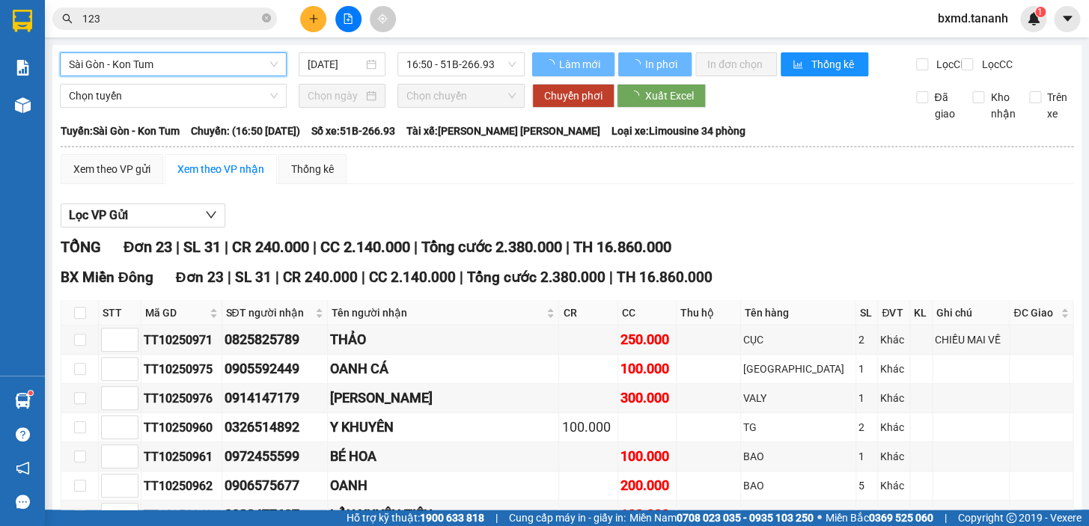
click at [463, 64] on span "16:50 - 51B-266.93" at bounding box center [461, 64] width 109 height 22
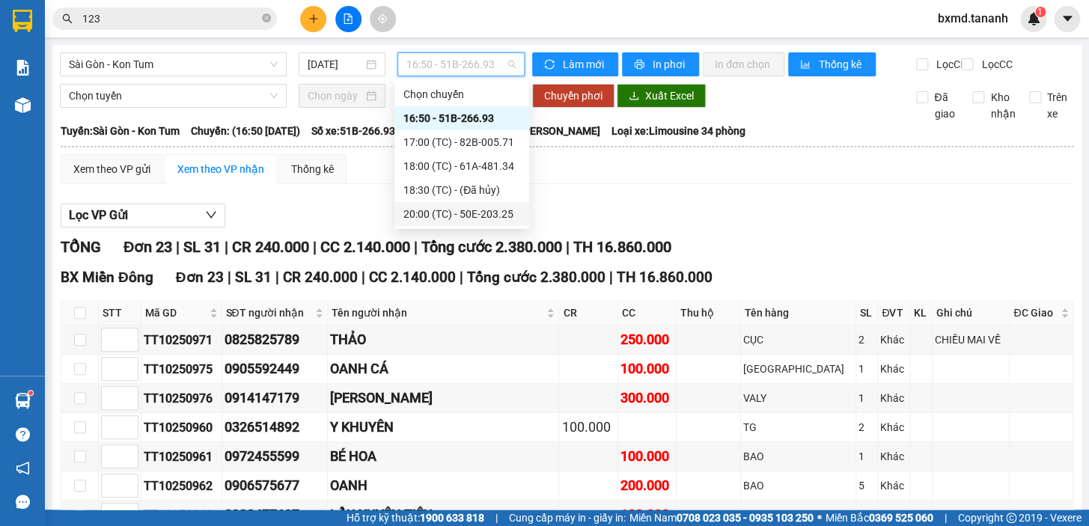
click at [492, 216] on div "20:00 (TC) - 50E-203.25" at bounding box center [462, 214] width 117 height 16
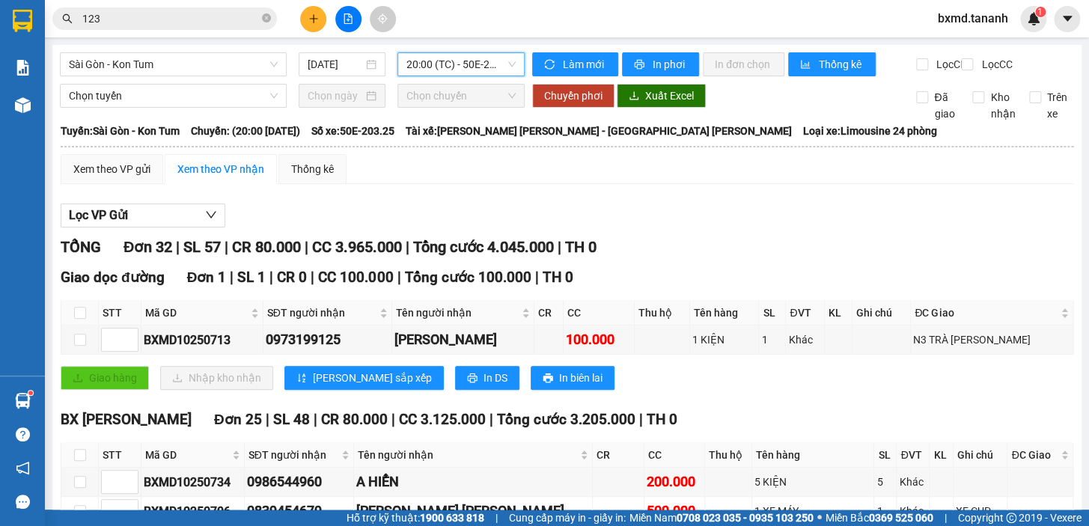
click at [436, 65] on span "20:00 (TC) - 50E-203.25" at bounding box center [461, 64] width 109 height 22
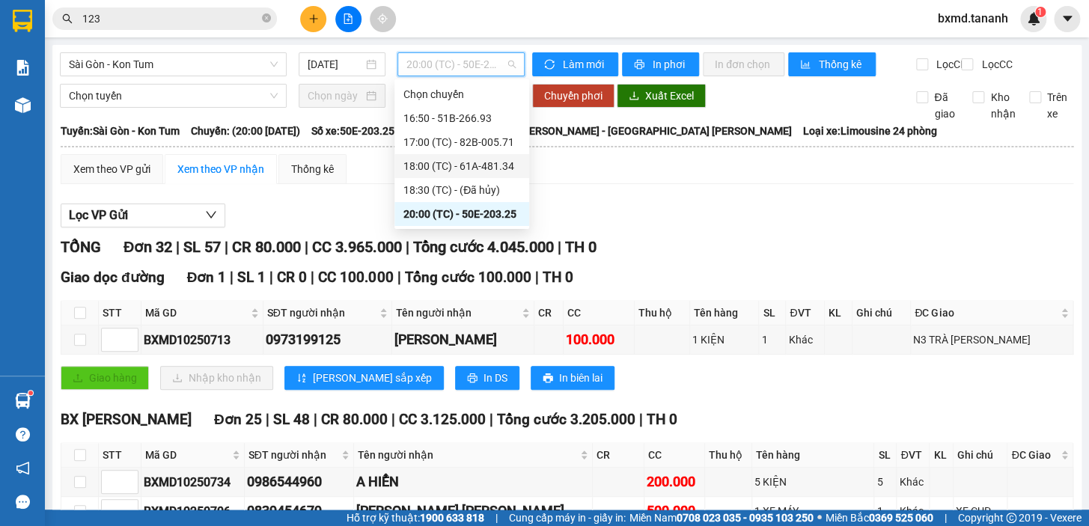
click at [486, 162] on div "18:00 (TC) - 61A-481.34" at bounding box center [462, 166] width 117 height 16
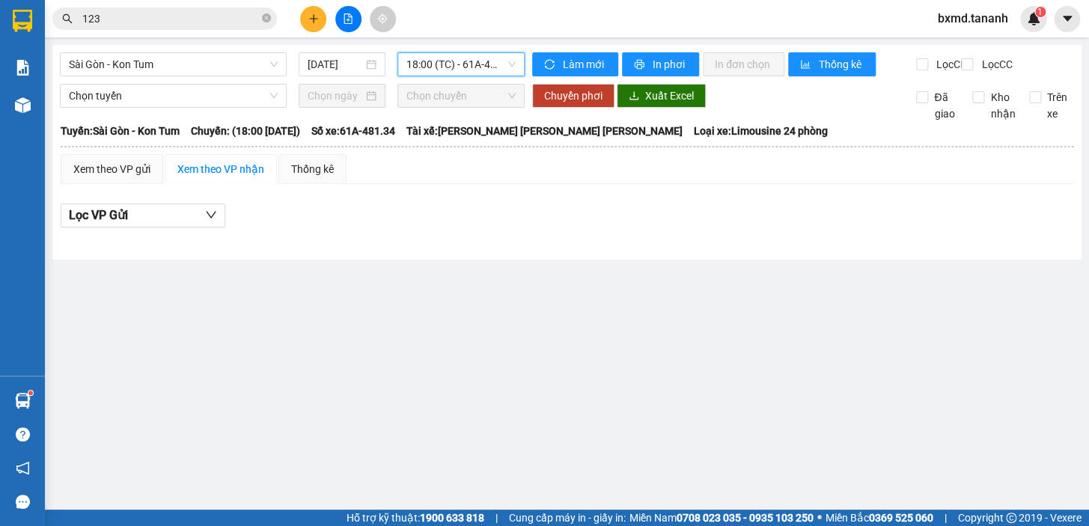
click at [459, 62] on span "18:00 (TC) - 61A-481.34" at bounding box center [461, 64] width 109 height 22
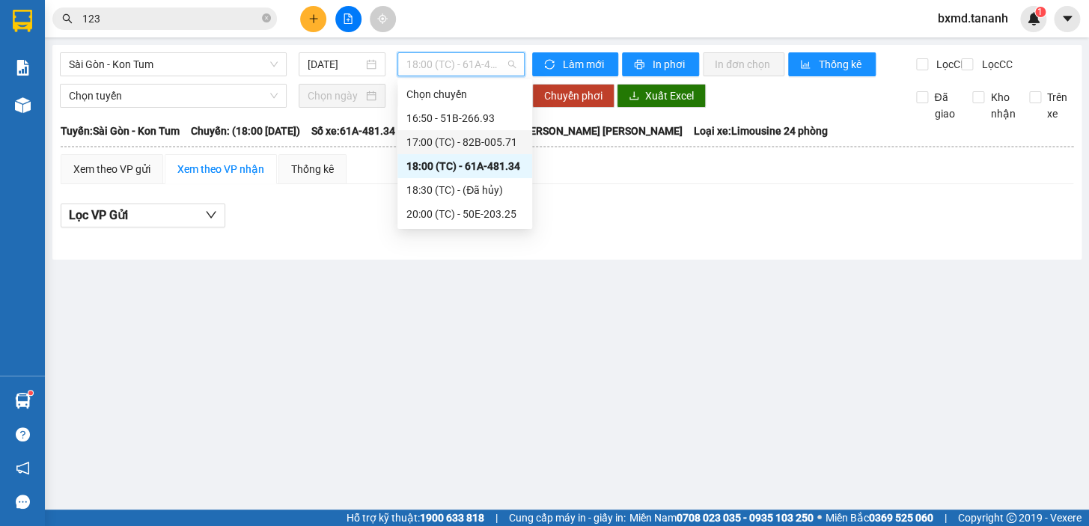
click at [475, 148] on div "17:00 (TC) - 82B-005.71" at bounding box center [465, 142] width 117 height 16
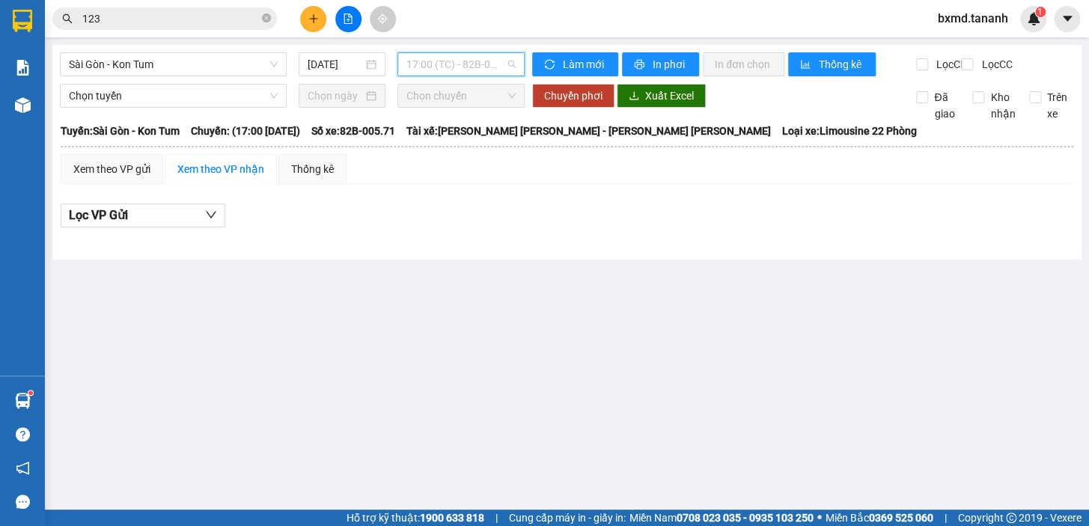
click at [478, 67] on span "17:00 (TC) - 82B-005.71" at bounding box center [461, 64] width 109 height 22
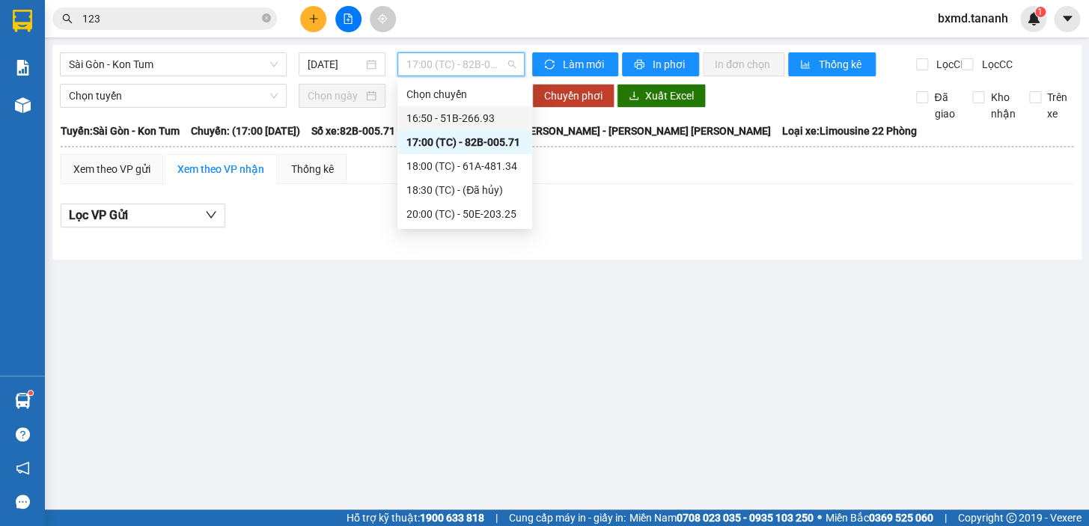
click at [487, 120] on div "16:50 - 51B-266.93" at bounding box center [465, 118] width 117 height 16
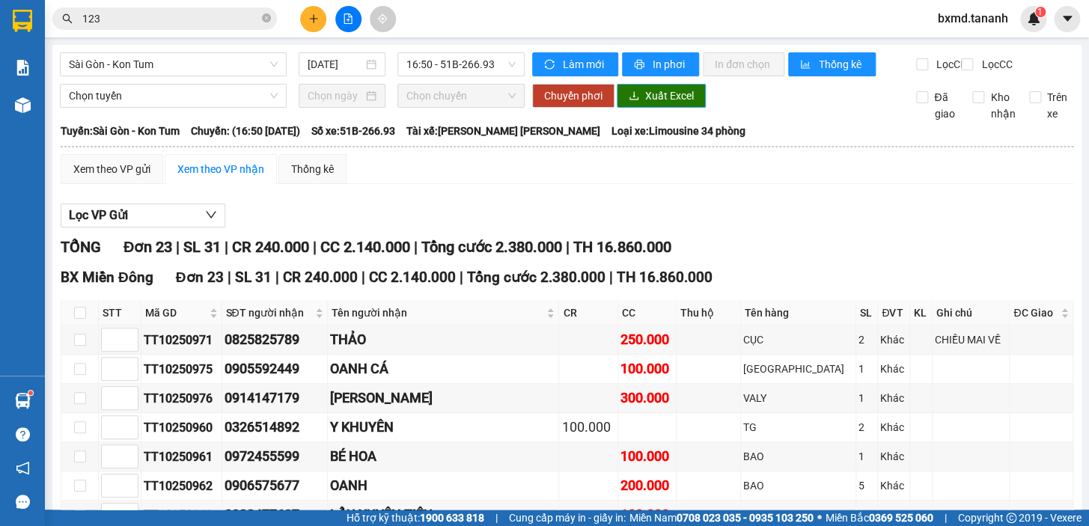
click at [650, 104] on span "Xuất Excel" at bounding box center [669, 96] width 49 height 16
click at [455, 68] on span "16:50 - 51B-266.93" at bounding box center [461, 64] width 109 height 22
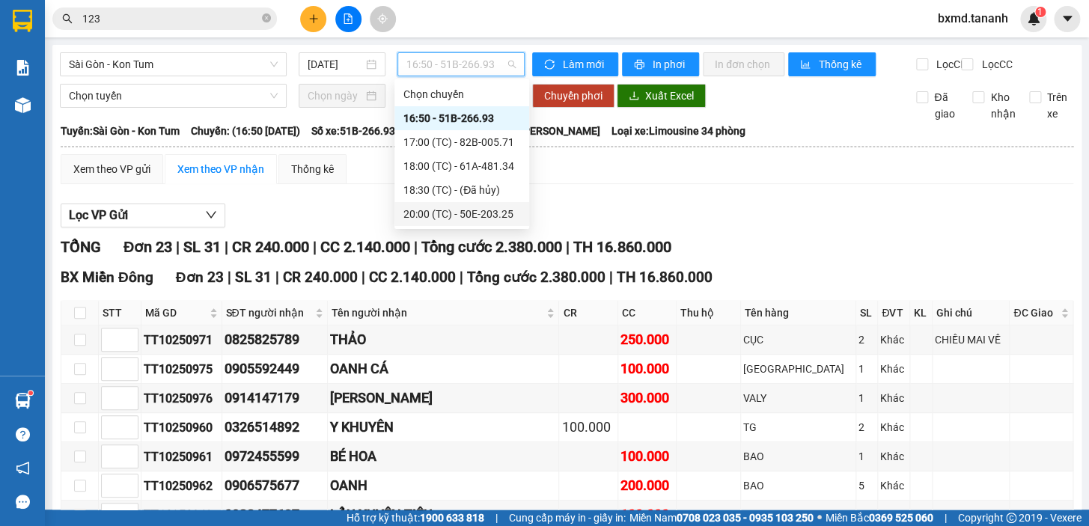
click at [492, 222] on div "20:00 (TC) - 50E-203.25" at bounding box center [462, 214] width 117 height 16
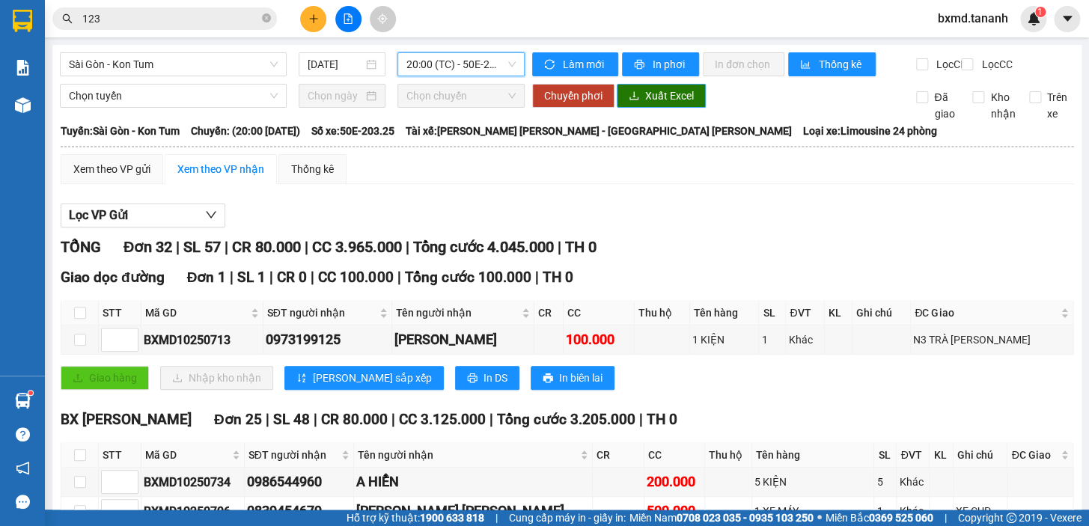
click at [667, 104] on span "Xuất Excel" at bounding box center [669, 96] width 49 height 16
